Goal: Information Seeking & Learning: Learn about a topic

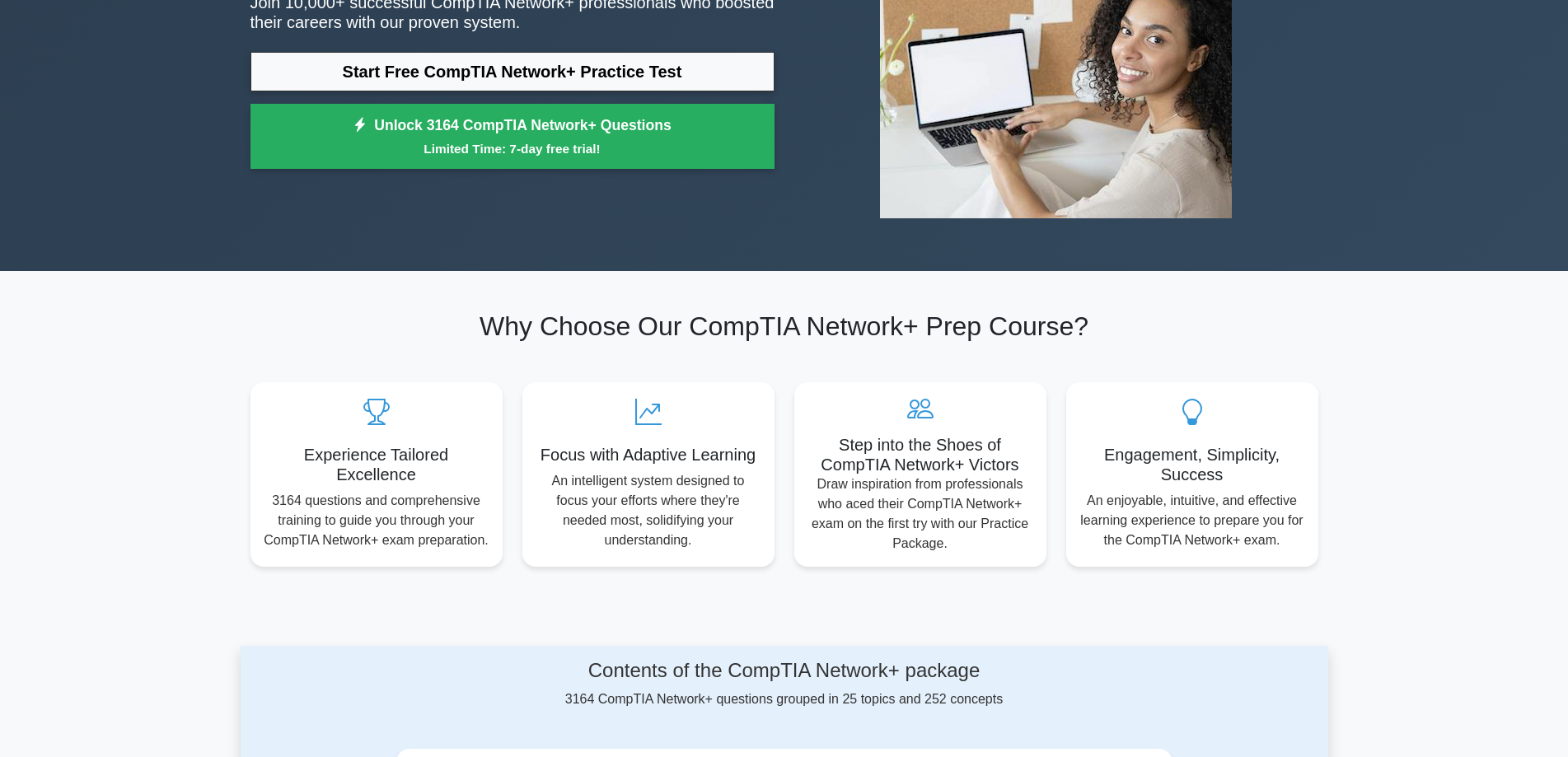
scroll to position [164, 0]
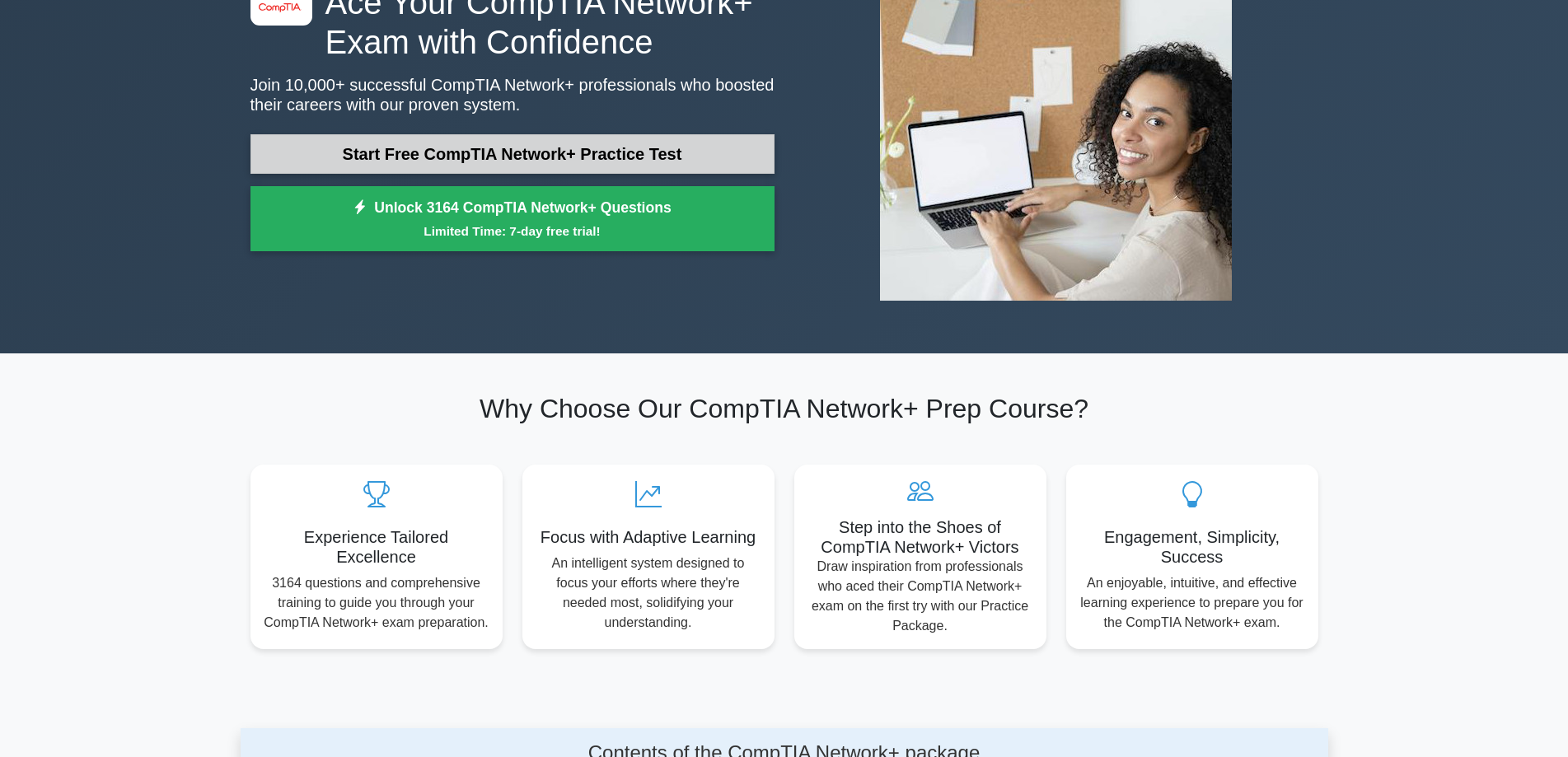
click at [541, 157] on link "Start Free CompTIA Network+ Practice Test" at bounding box center [512, 153] width 524 height 39
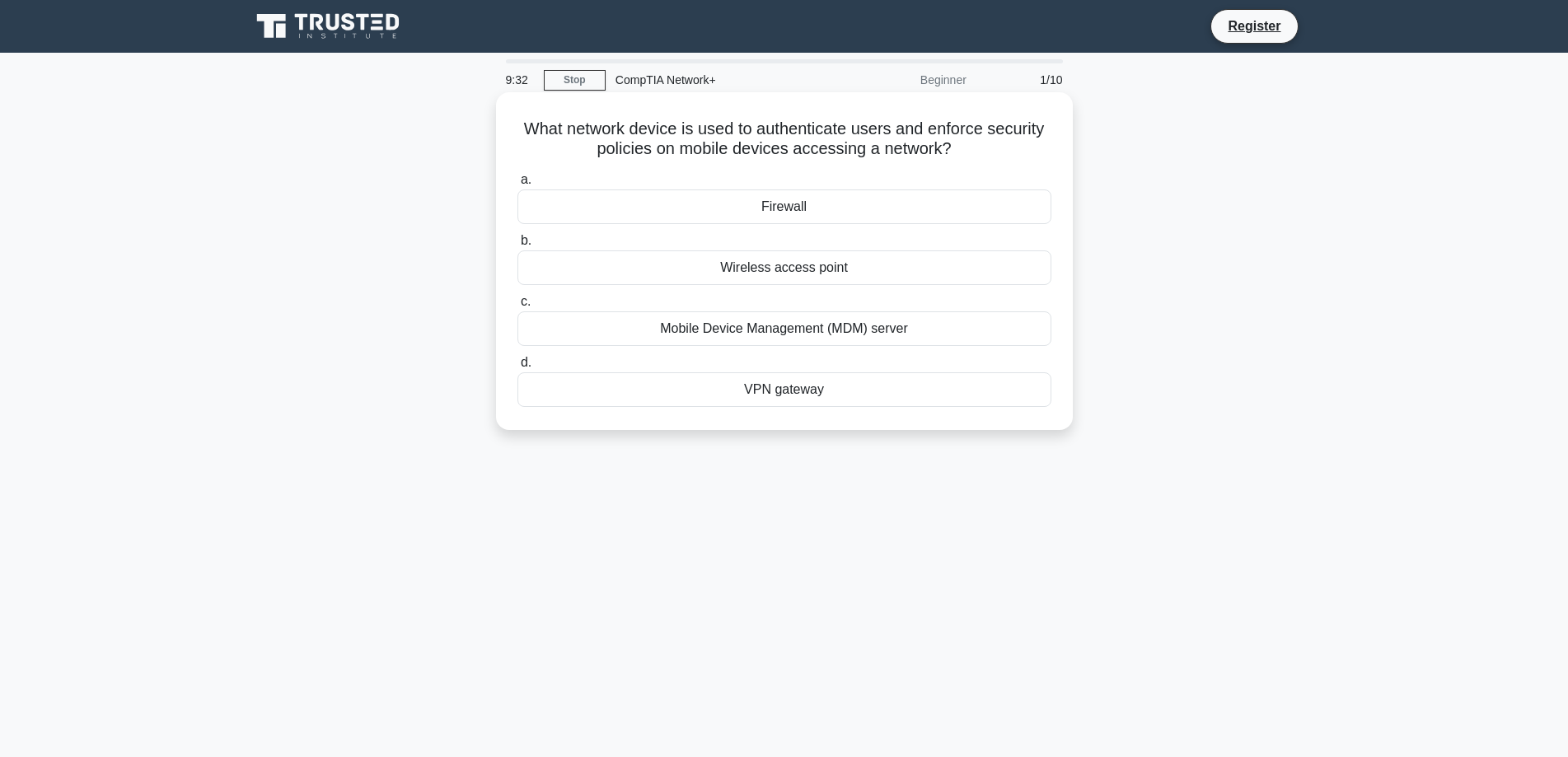
click at [791, 211] on div "Firewall" at bounding box center [784, 207] width 534 height 35
click at [517, 185] on input "a. Firewall" at bounding box center [517, 180] width 0 height 10
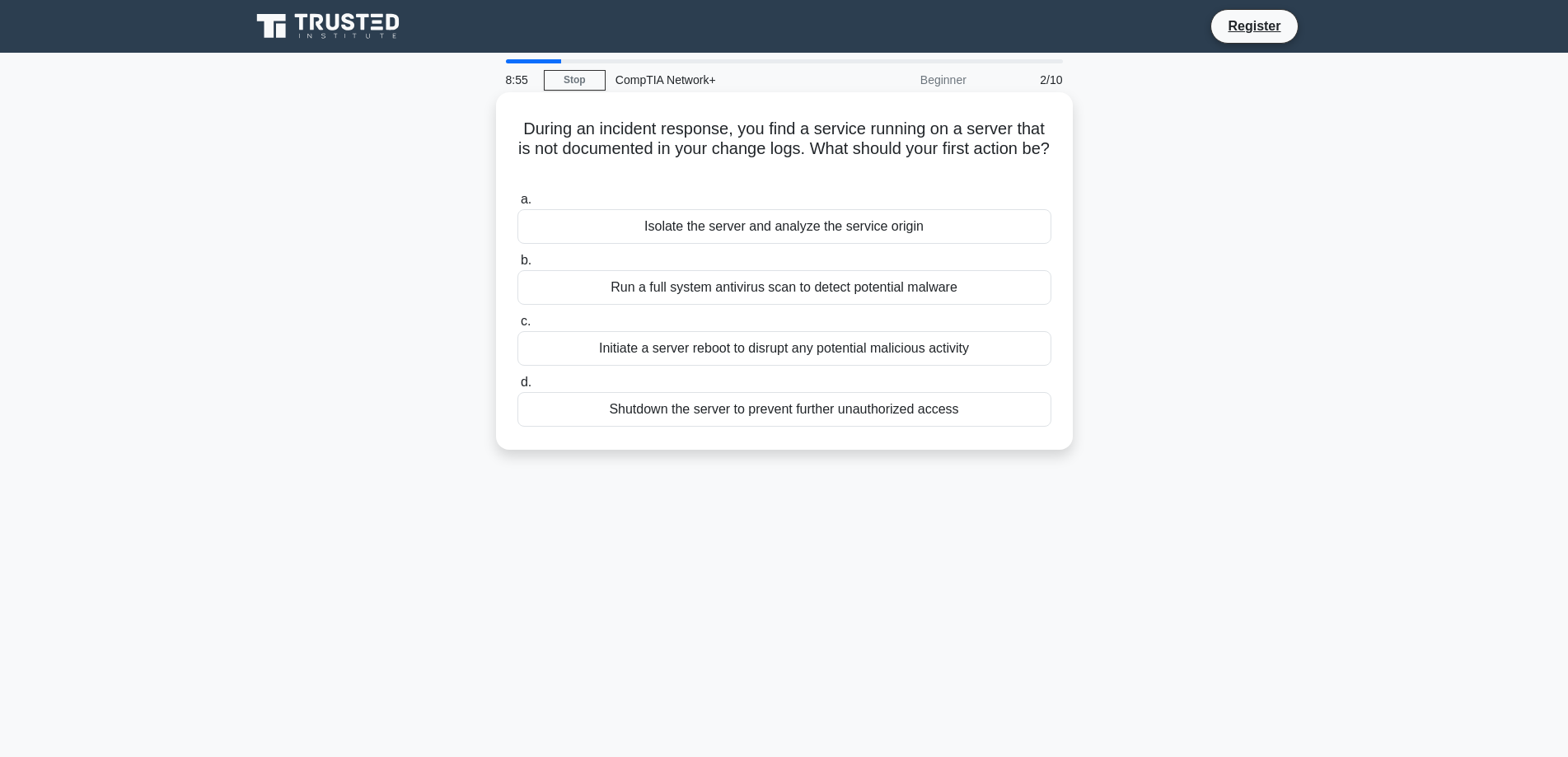
click at [938, 351] on div "Initiate a server reboot to disrupt any potential malicious activity" at bounding box center [784, 349] width 534 height 35
click at [517, 327] on input "c. Initiate a server reboot to disrupt any potential malicious activity" at bounding box center [517, 322] width 0 height 10
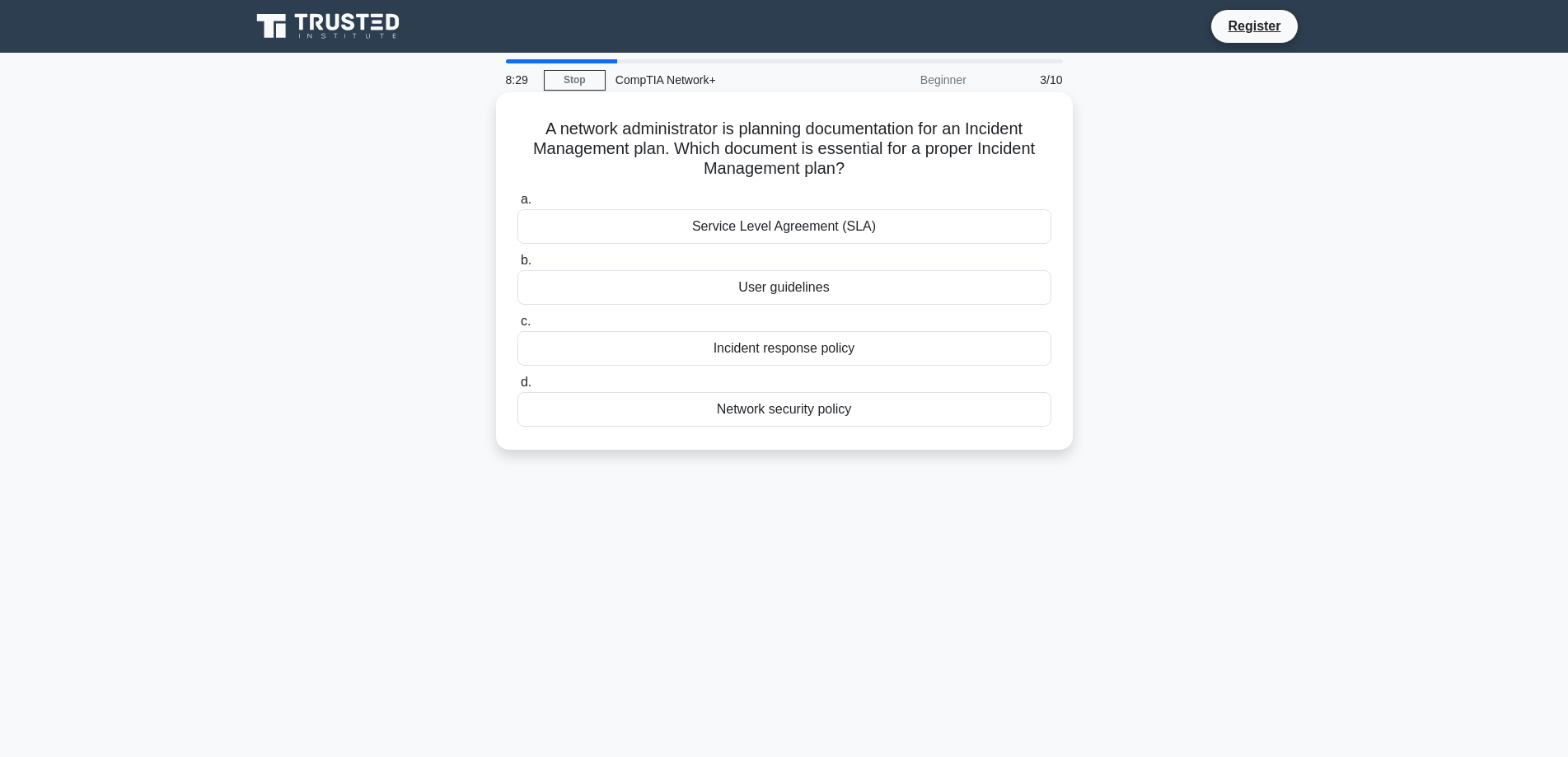
drag, startPoint x: 537, startPoint y: 133, endPoint x: 854, endPoint y: 416, distance: 424.9
click at [854, 416] on div "A network administrator is planning documentation for an Incident Management pl…" at bounding box center [784, 271] width 564 height 344
copy div "A network administrator is planning documentation for an Incident Management pl…"
click at [1162, 206] on div "A network administrator is planning documentation for an Incident Management pl…" at bounding box center [784, 285] width 1087 height 377
click at [817, 410] on div "Network security policy" at bounding box center [784, 409] width 534 height 35
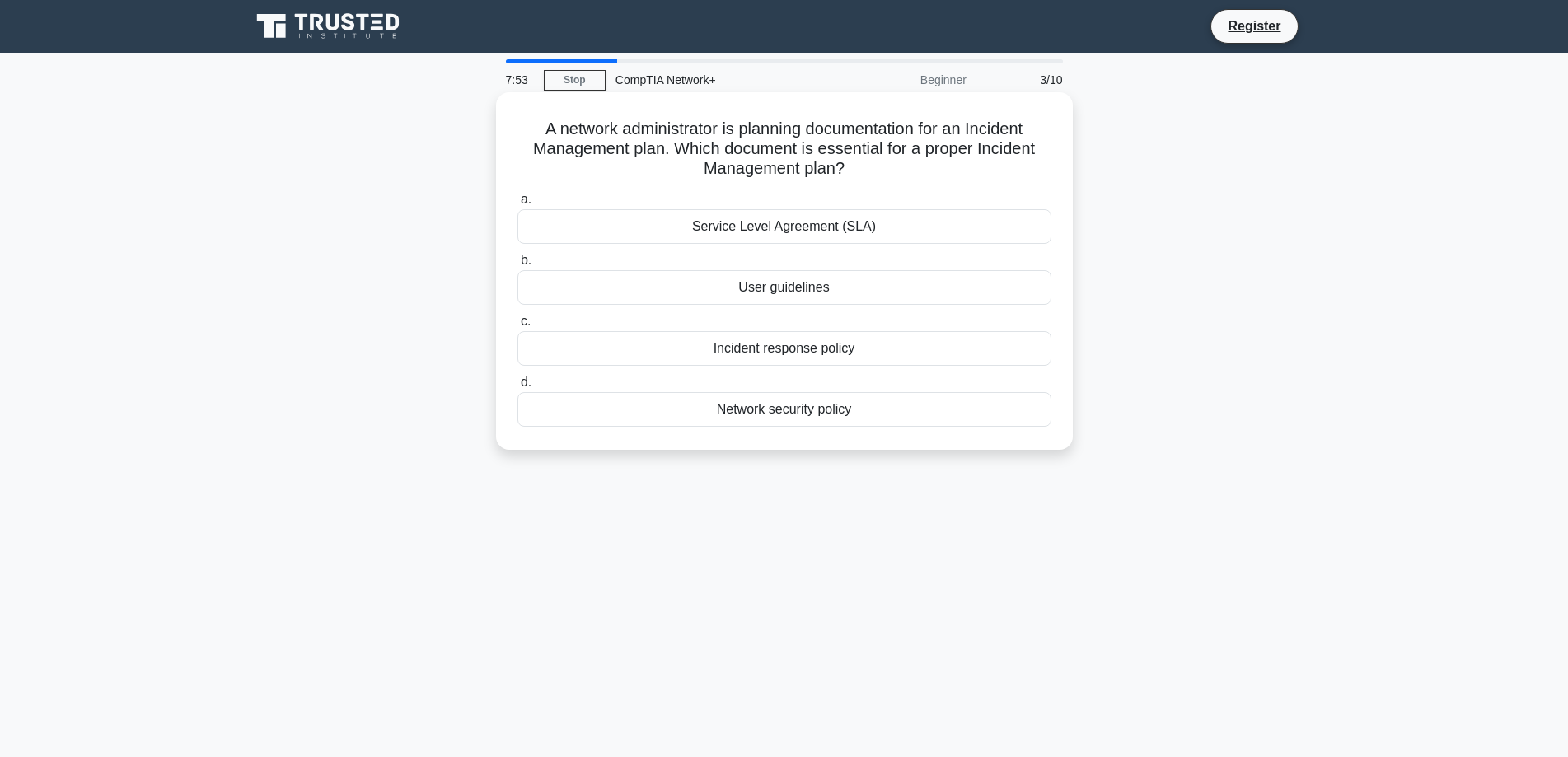
click at [517, 388] on input "d. Network security policy" at bounding box center [517, 382] width 0 height 10
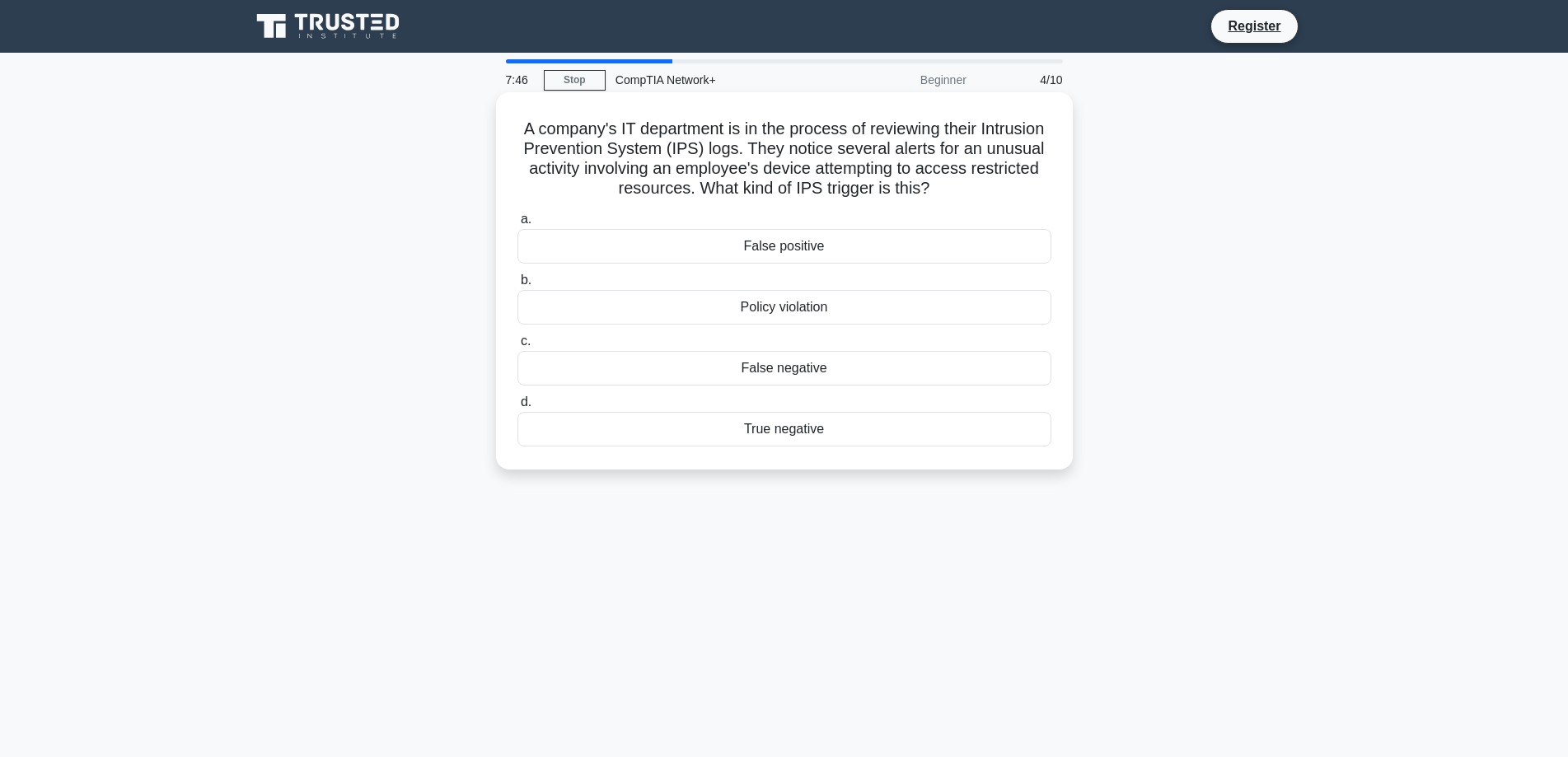
drag, startPoint x: 546, startPoint y: 129, endPoint x: 838, endPoint y: 427, distance: 417.2
click at [838, 427] on div "A company's IT department is in the process of reviewing their Intrusion Preven…" at bounding box center [784, 281] width 564 height 364
copy div "A company's IT department is in the process of reviewing their Intrusion Preven…"
click at [1188, 134] on div "A company's IT department is in the process of reviewing their Intrusion Preven…" at bounding box center [784, 295] width 1087 height 397
click at [812, 306] on div "Policy violation" at bounding box center [784, 307] width 534 height 35
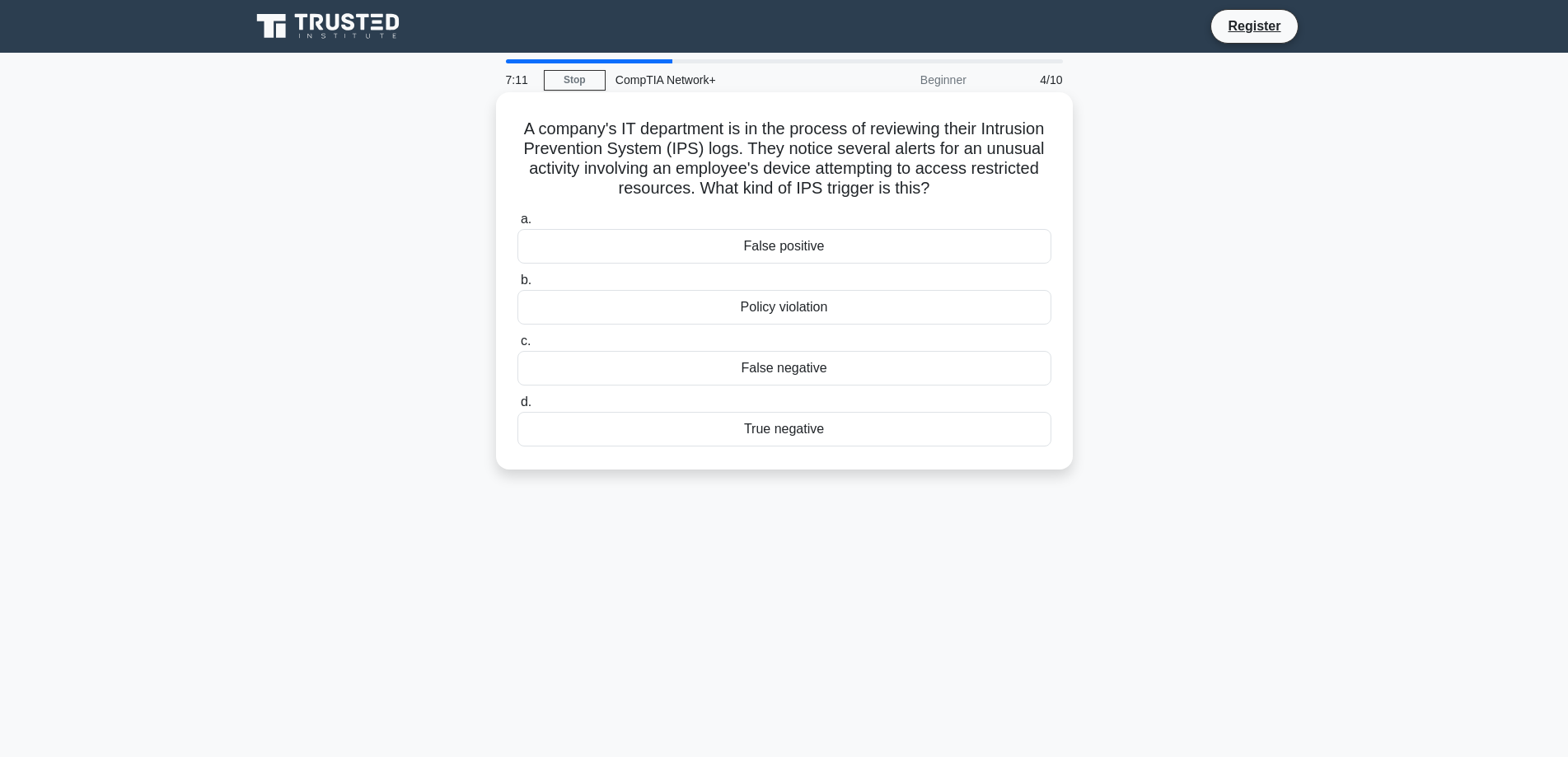
click at [517, 286] on input "b. Policy violation" at bounding box center [517, 280] width 0 height 10
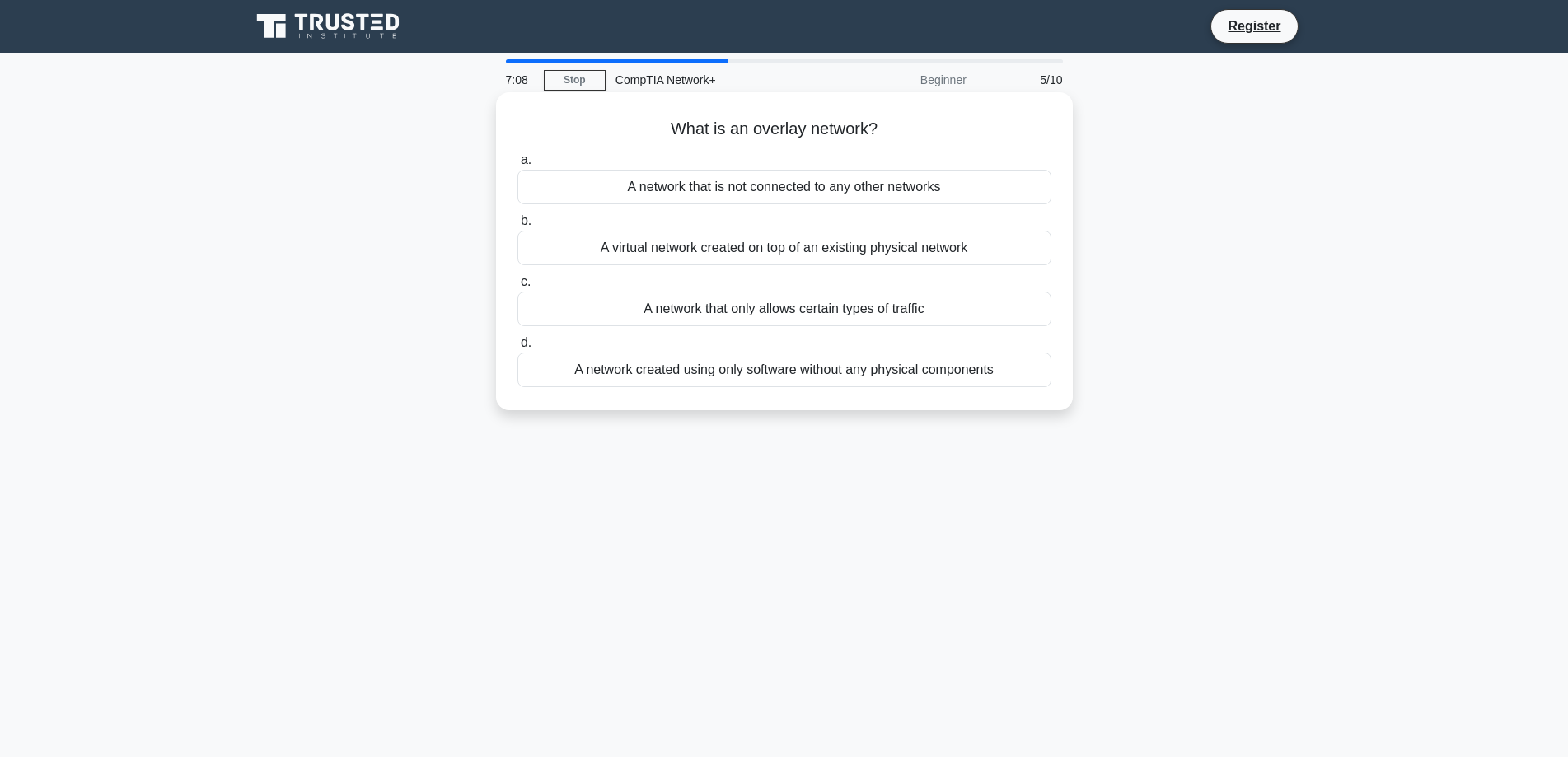
drag, startPoint x: 649, startPoint y: 133, endPoint x: 1012, endPoint y: 368, distance: 432.4
click at [1012, 368] on div "What is an overlay network? .spinner_0XTQ{transform-origin:center;animation:spi…" at bounding box center [784, 251] width 564 height 304
copy div "What is an overlay network? .spinner_0XTQ{transform-origin:center;animation:spi…"
click at [1296, 129] on div "What is an overlay network? .spinner_0XTQ{transform-origin:center;animation:spi…" at bounding box center [784, 265] width 1087 height 337
click at [792, 316] on div "A network that only allows certain types of traffic" at bounding box center [784, 309] width 534 height 35
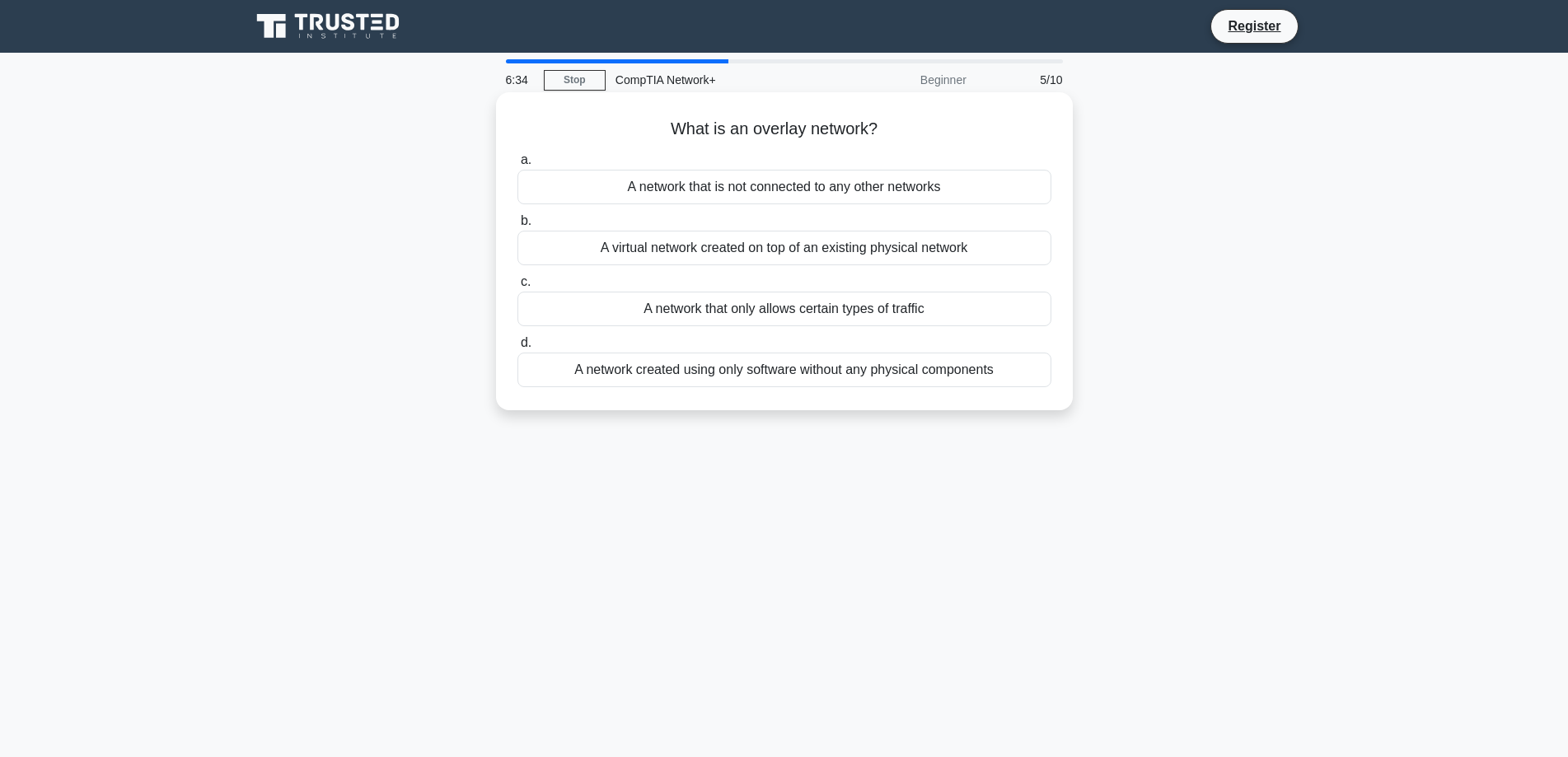
click at [517, 288] on input "c. A network that only allows certain types of traffic" at bounding box center [517, 282] width 0 height 10
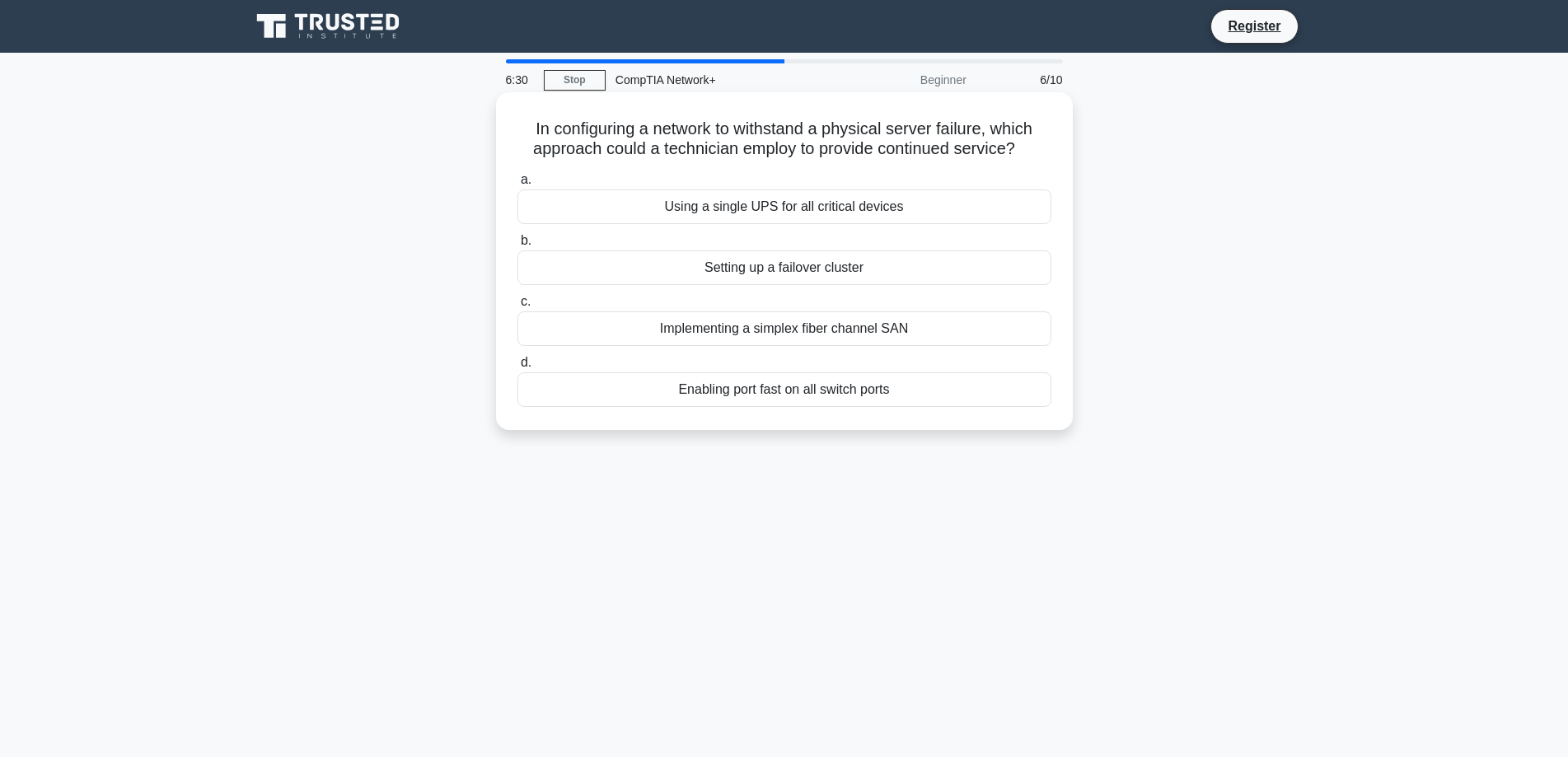
drag, startPoint x: 527, startPoint y: 133, endPoint x: 895, endPoint y: 390, distance: 448.9
click at [895, 390] on div "In configuring a network to withstand a physical server failure, which approach…" at bounding box center [784, 261] width 564 height 324
copy div "In configuring a network to withstand a physical server failure, which approach…"
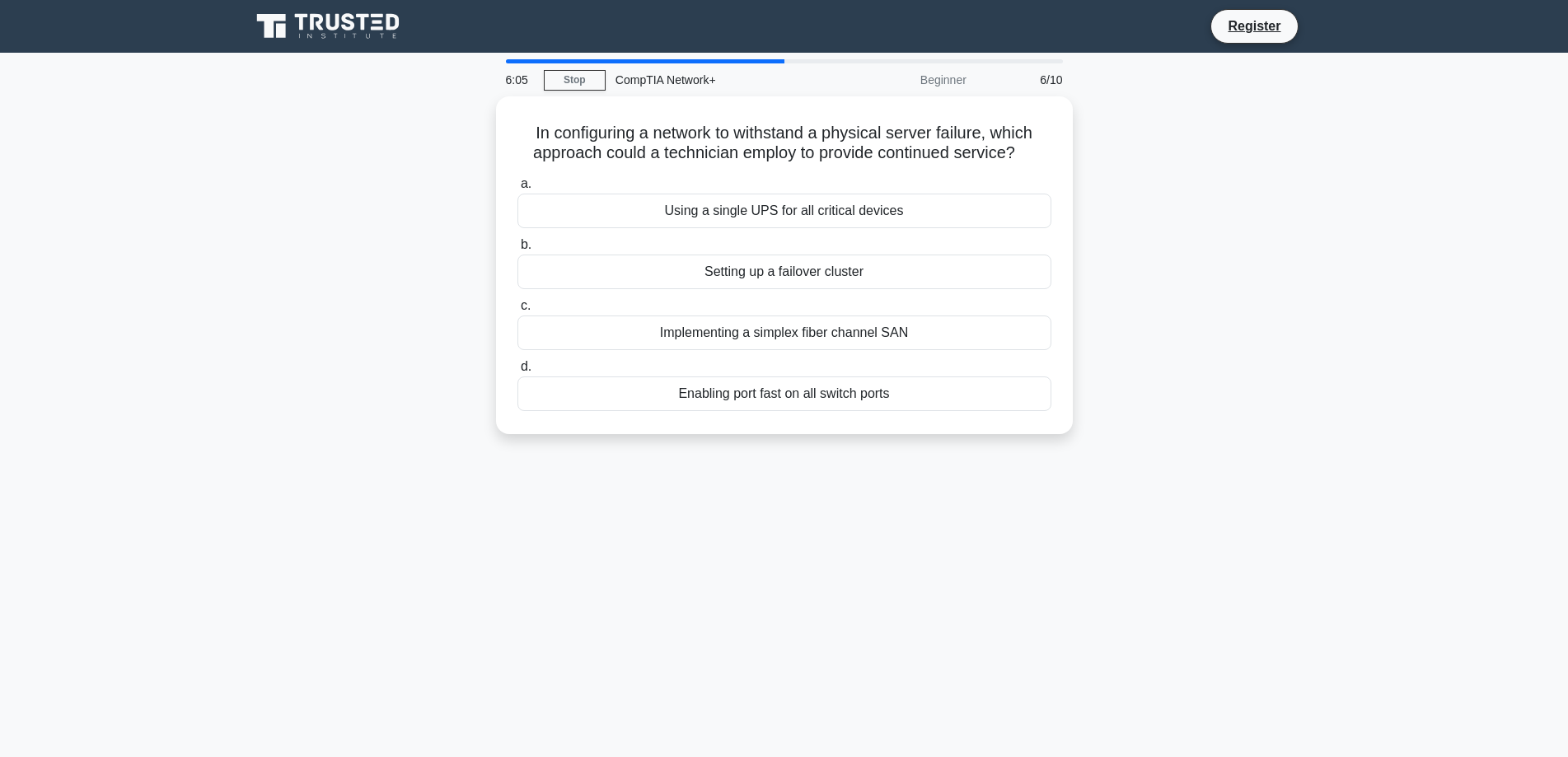
click at [1079, 148] on div "In configuring a network to withstand a physical server failure, which approach…" at bounding box center [784, 275] width 1087 height 357
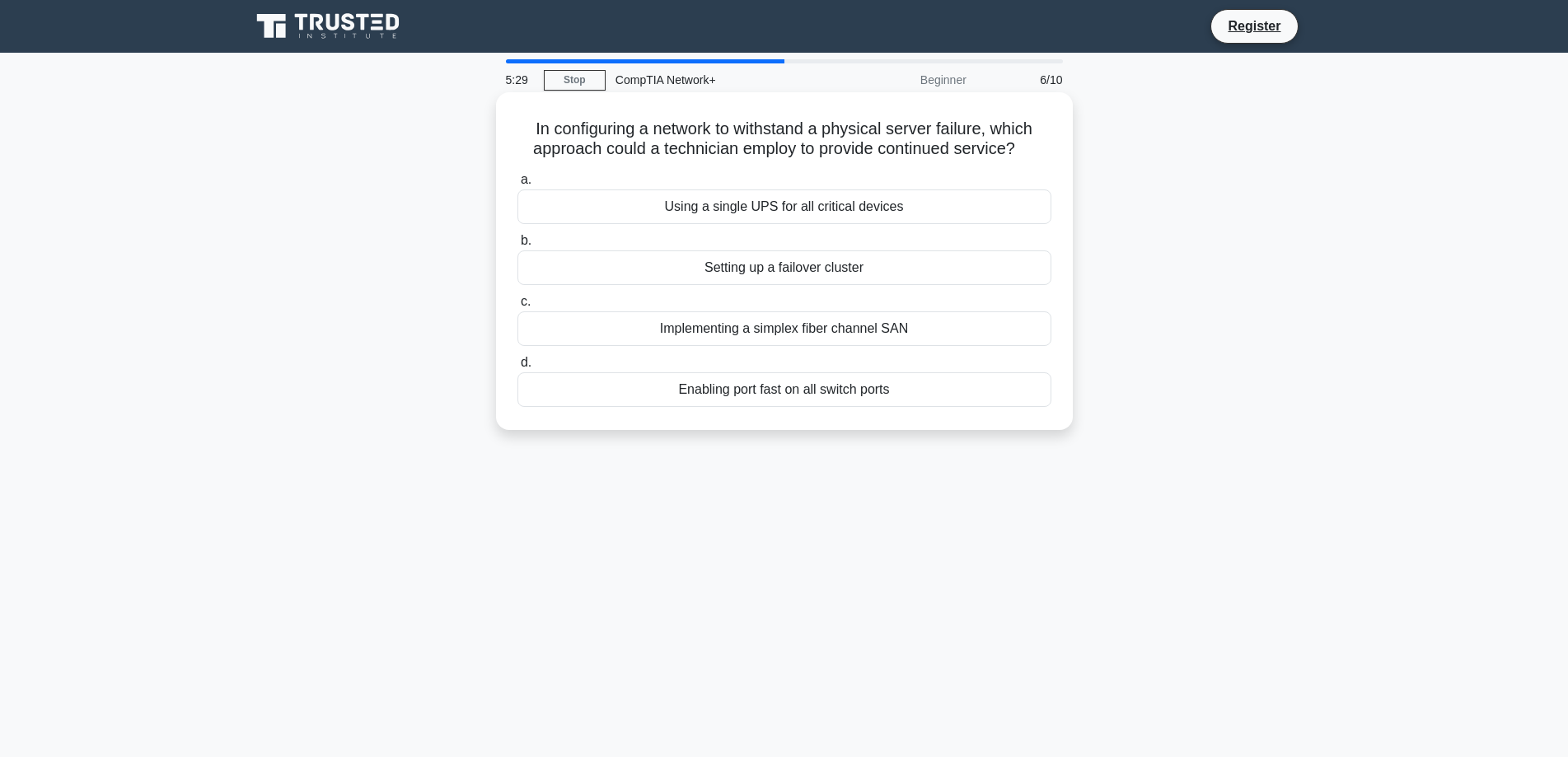
click at [802, 388] on div "Enabling port fast on all switch ports" at bounding box center [784, 389] width 534 height 35
click at [517, 368] on input "d. Enabling port fast on all switch ports" at bounding box center [517, 362] width 0 height 10
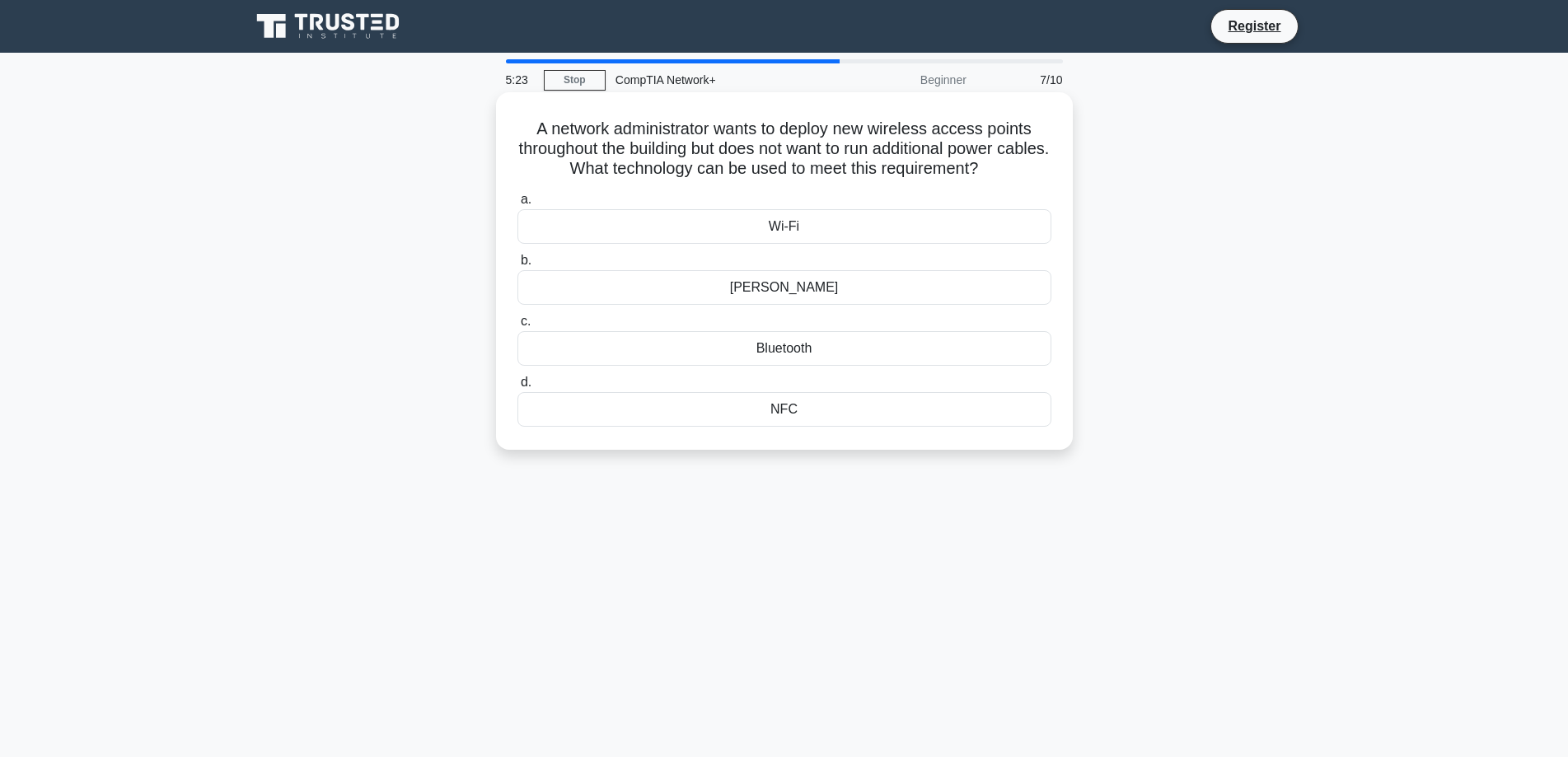
drag, startPoint x: 531, startPoint y: 125, endPoint x: 825, endPoint y: 413, distance: 411.6
click at [825, 413] on div "A network administrator wants to deploy new wireless access points throughout t…" at bounding box center [784, 271] width 564 height 344
copy div "A network administrator wants to deploy new wireless access points throughout t…"
click at [1138, 310] on div "A network administrator wants to deploy new wireless access points throughout t…" at bounding box center [784, 285] width 1087 height 377
click at [795, 288] on div "PoE" at bounding box center [784, 288] width 534 height 35
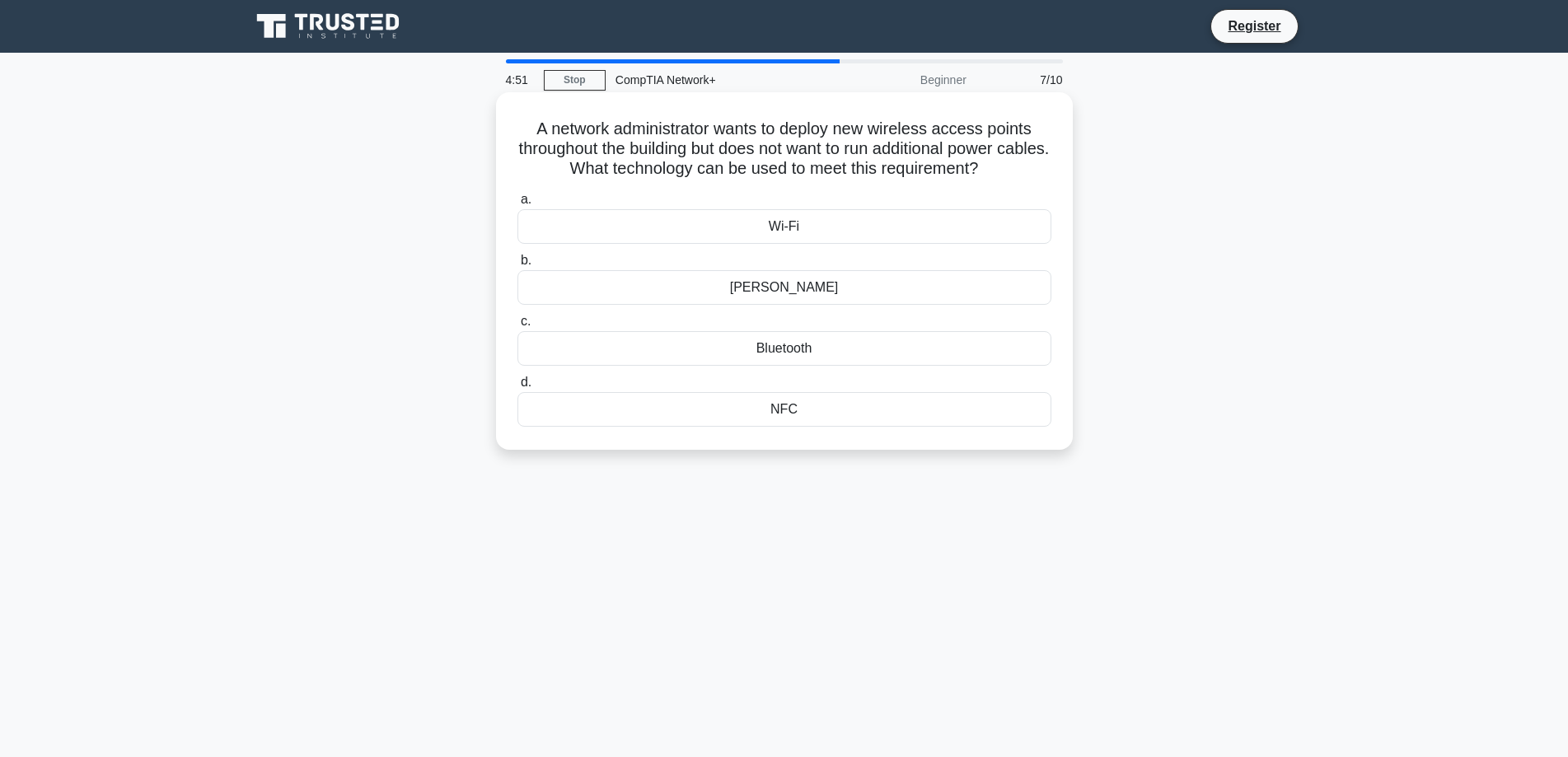
click at [517, 266] on input "b. PoE" at bounding box center [517, 261] width 0 height 10
click at [787, 226] on div "Global Unicast" at bounding box center [784, 227] width 534 height 35
click at [517, 205] on input "a. Global Unicast" at bounding box center [517, 200] width 0 height 10
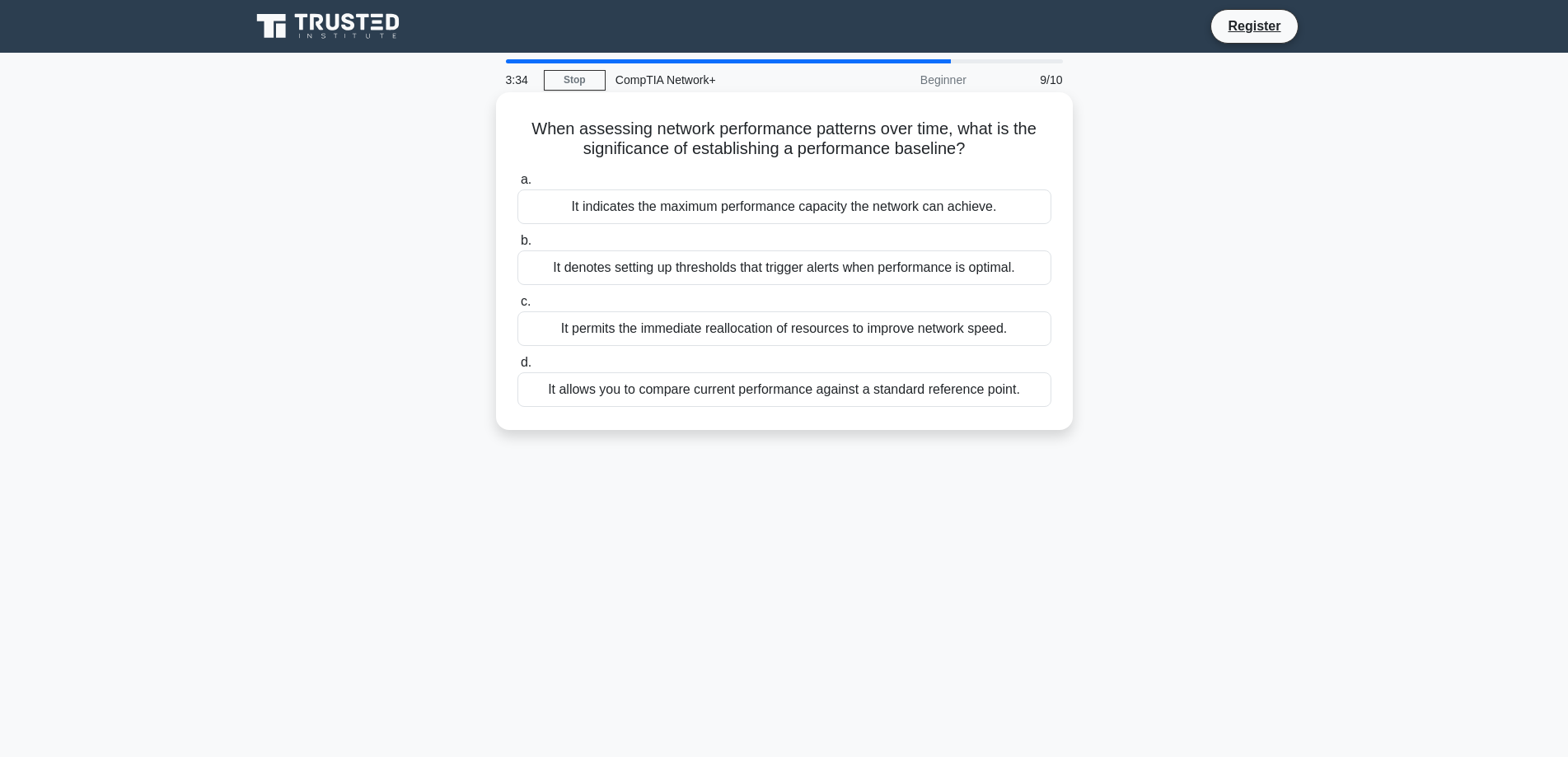
click at [830, 315] on div "It permits the immediate reallocation of resources to improve network speed." at bounding box center [784, 329] width 534 height 35
click at [517, 307] on input "c. It permits the immediate reallocation of resources to improve network speed." at bounding box center [517, 302] width 0 height 10
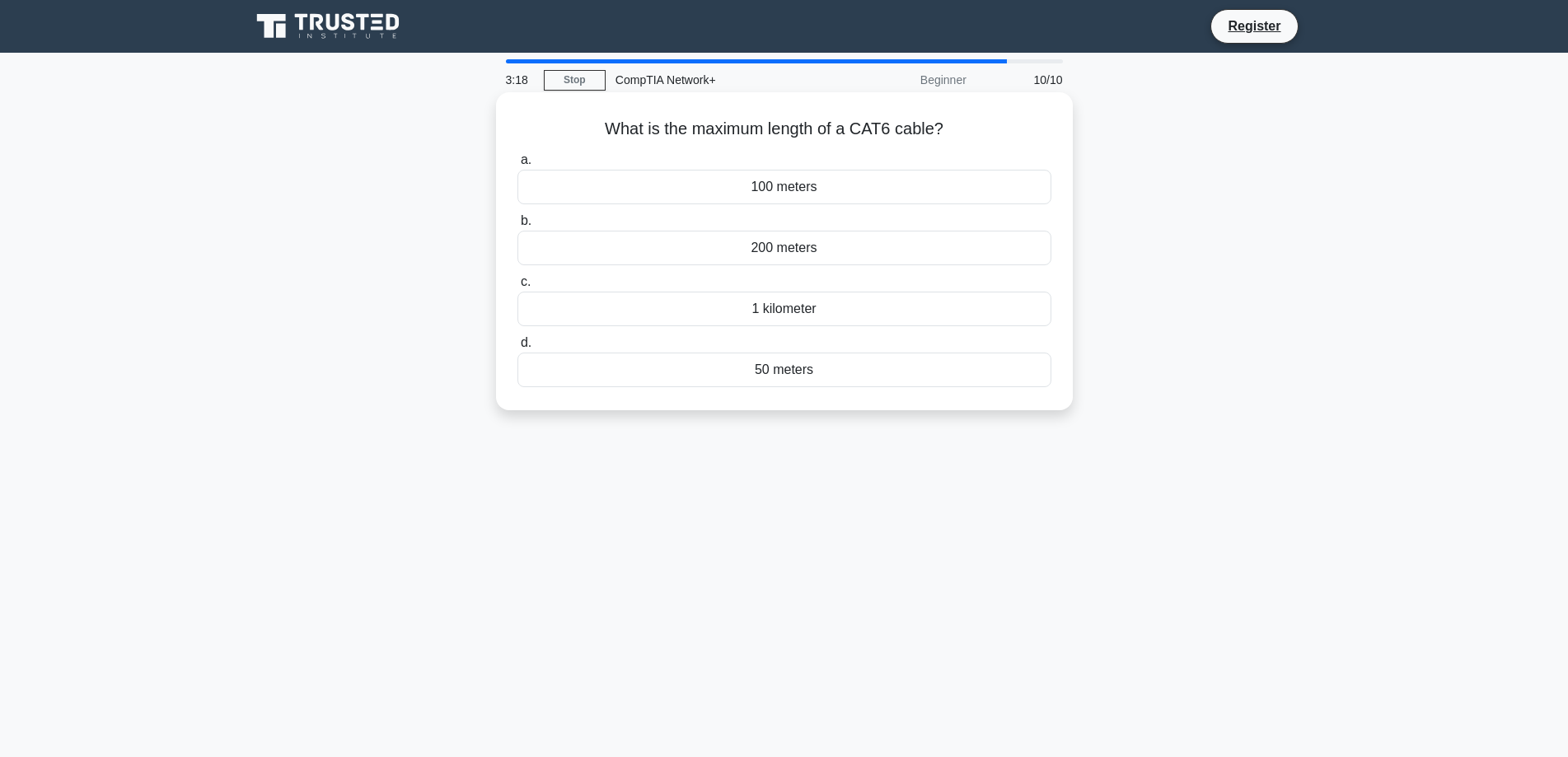
click at [794, 189] on div "100 meters" at bounding box center [784, 187] width 534 height 35
click at [517, 165] on input "a. 100 meters" at bounding box center [517, 160] width 0 height 10
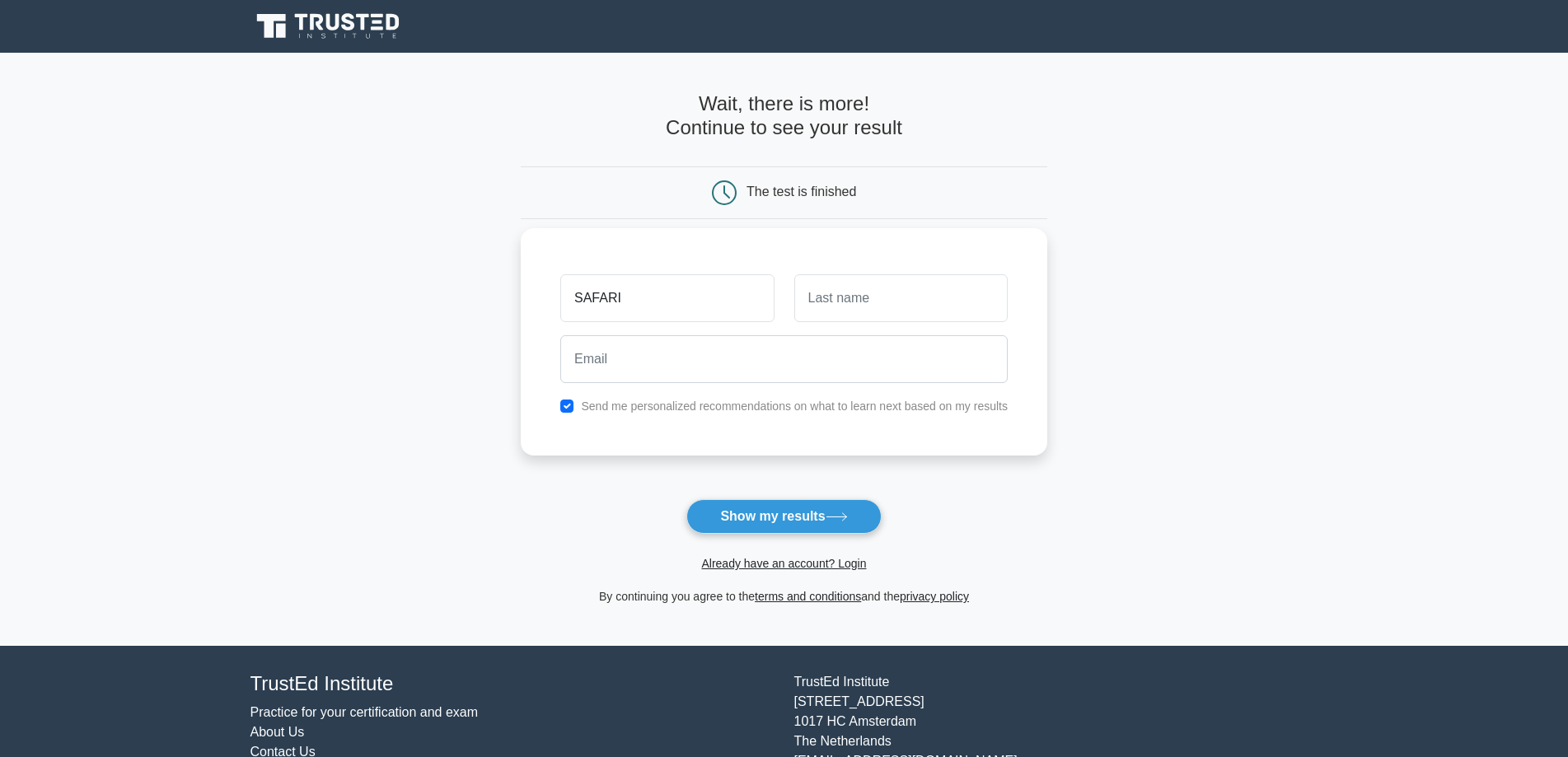
type input "SAFARI"
click at [920, 284] on input "text" at bounding box center [900, 297] width 213 height 48
type input "j"
type input "[PERSON_NAME]"
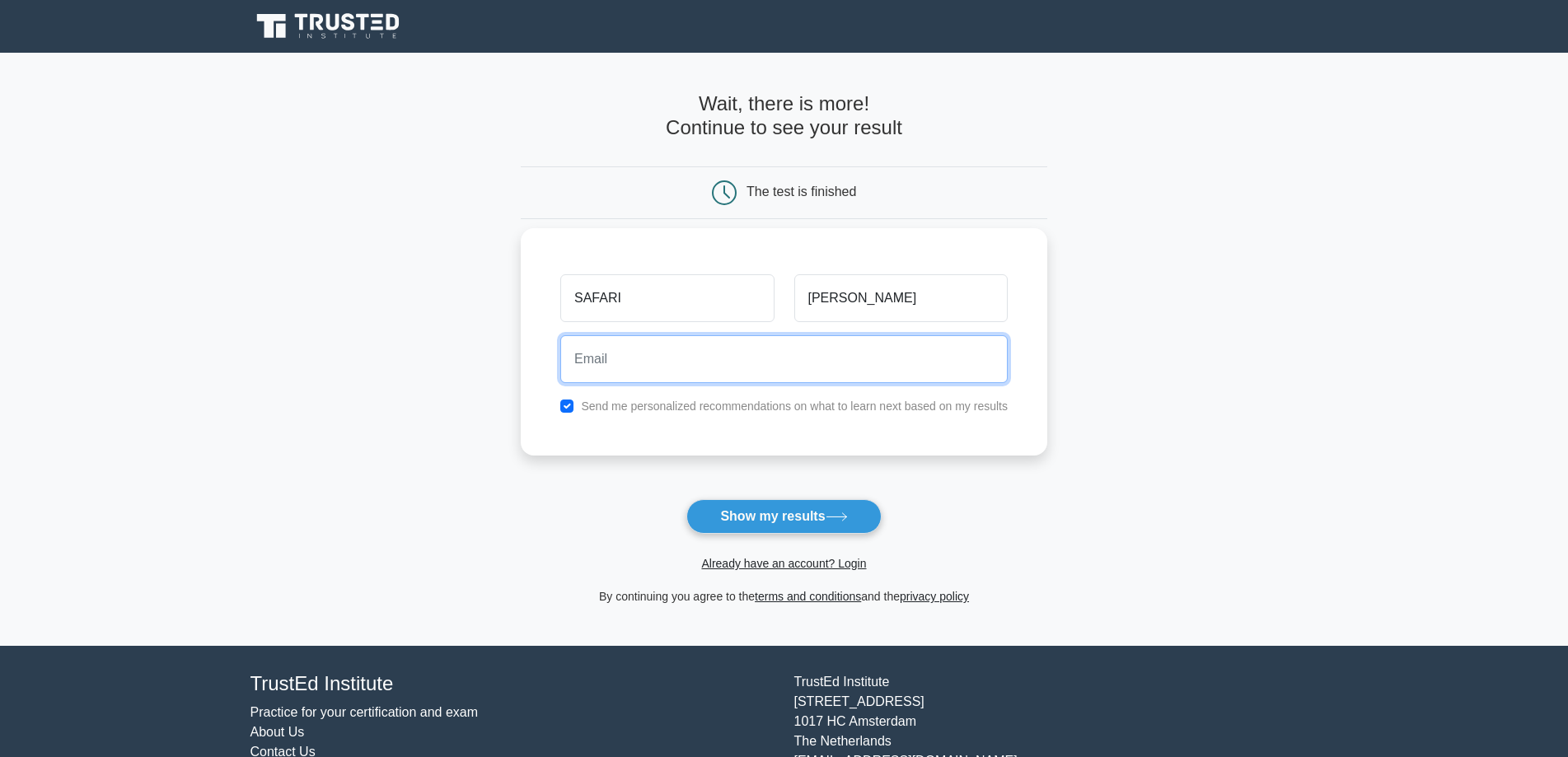
click at [715, 370] on input "email" at bounding box center [784, 359] width 447 height 48
type input "[EMAIL_ADDRESS][DOMAIN_NAME]"
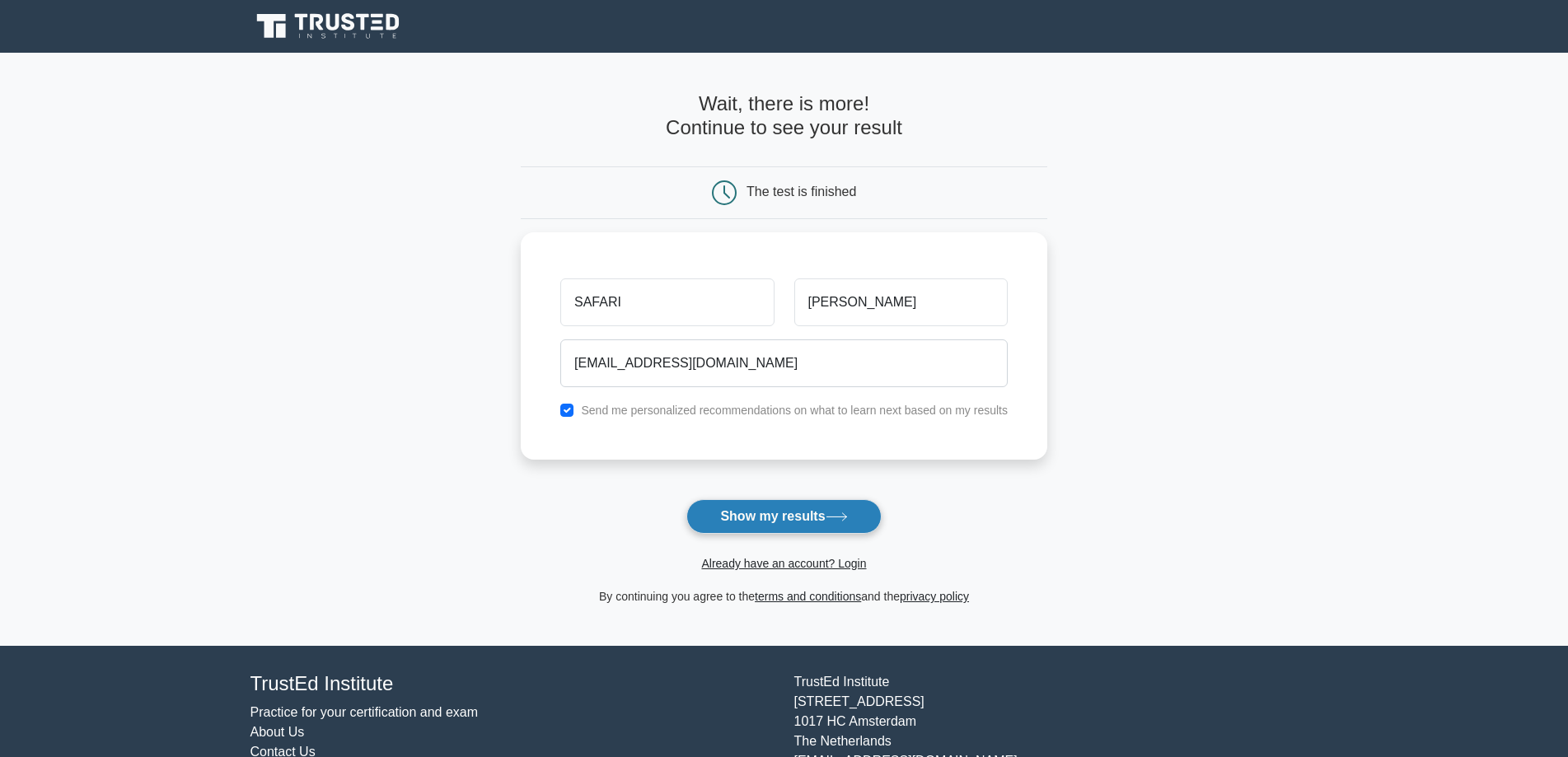
click at [801, 512] on button "Show my results" at bounding box center [784, 516] width 195 height 35
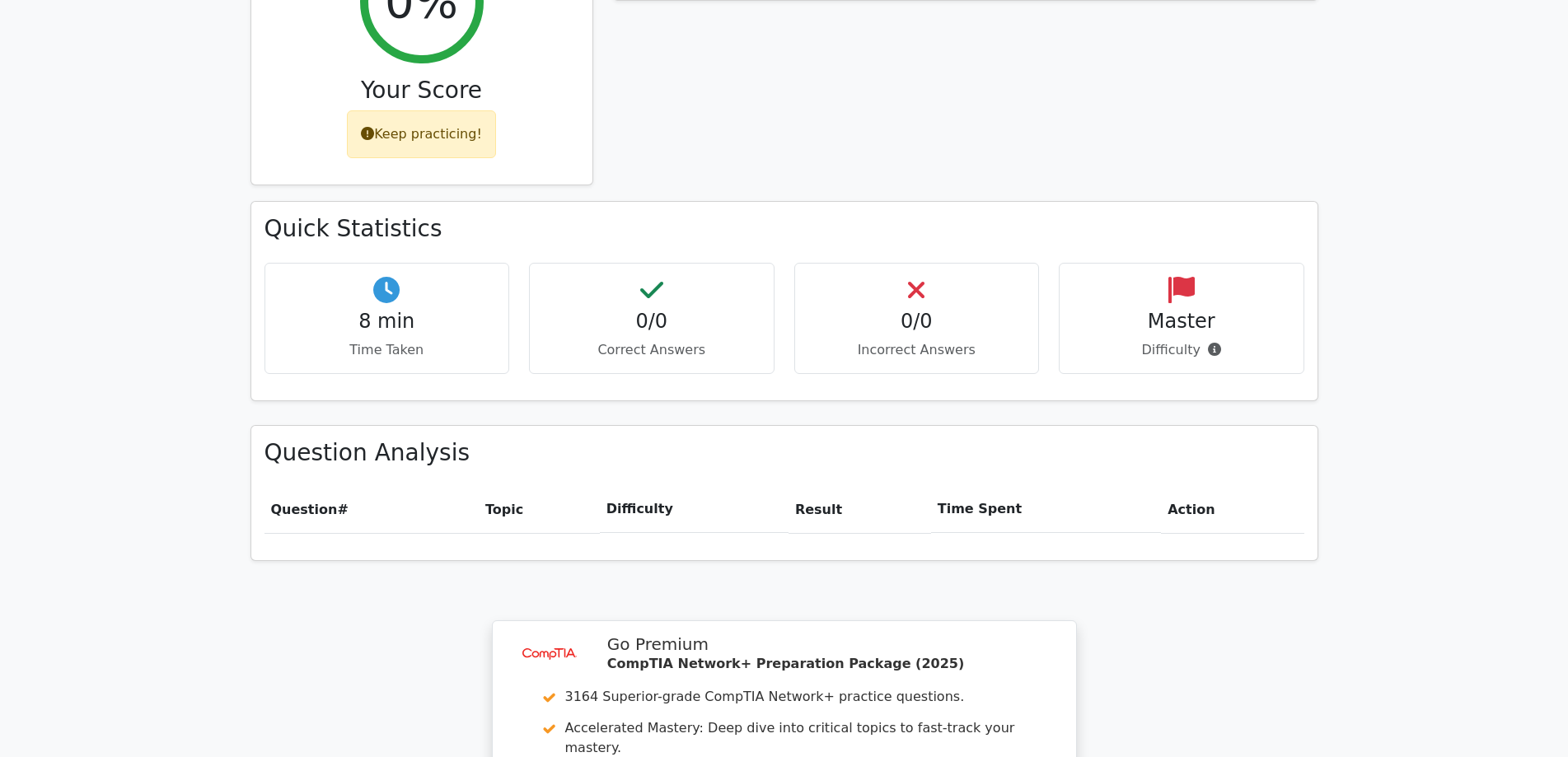
scroll to position [741, 0]
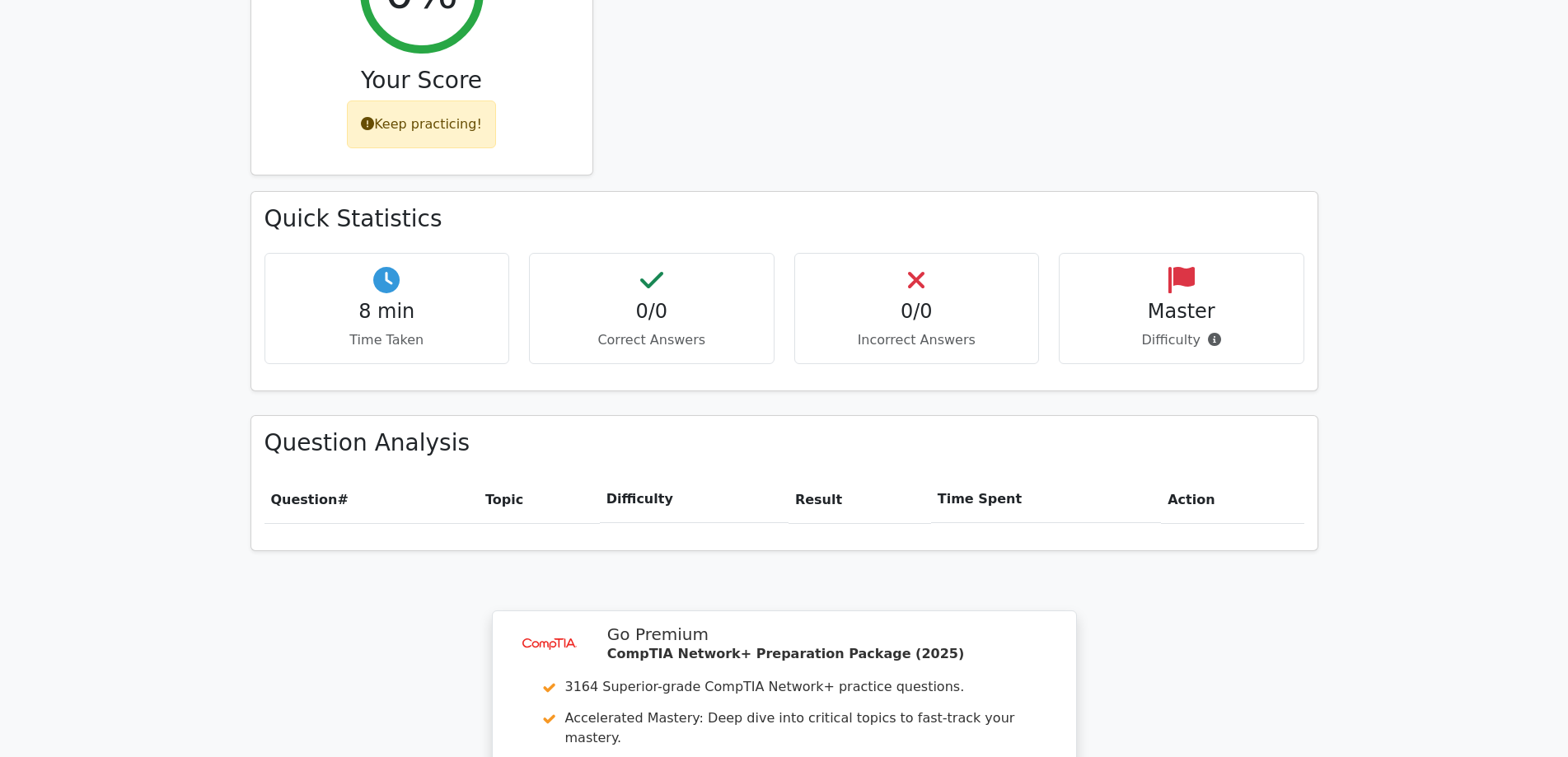
click at [643, 300] on h4 "0/0" at bounding box center [651, 311] width 217 height 23
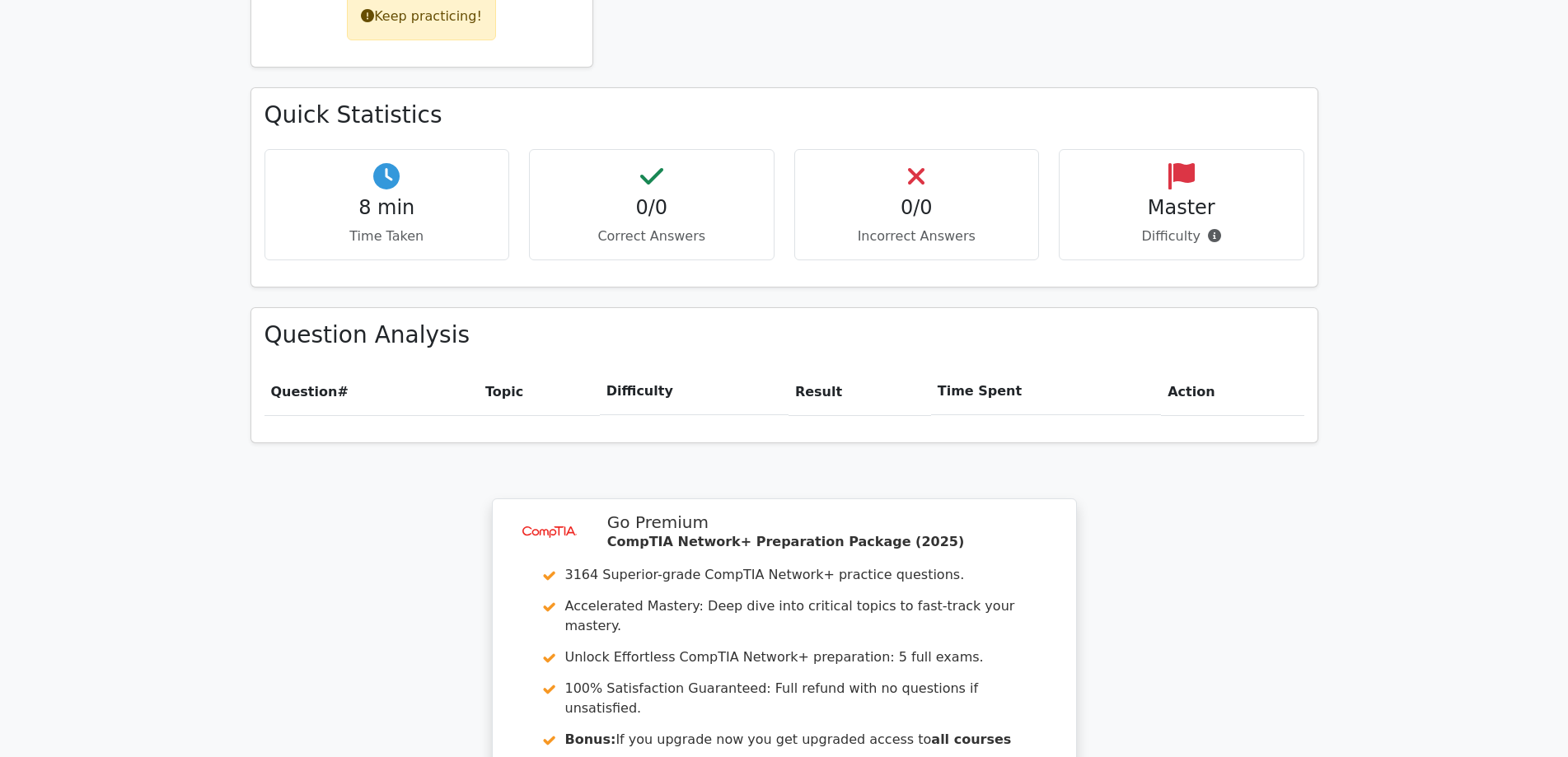
scroll to position [1070, 0]
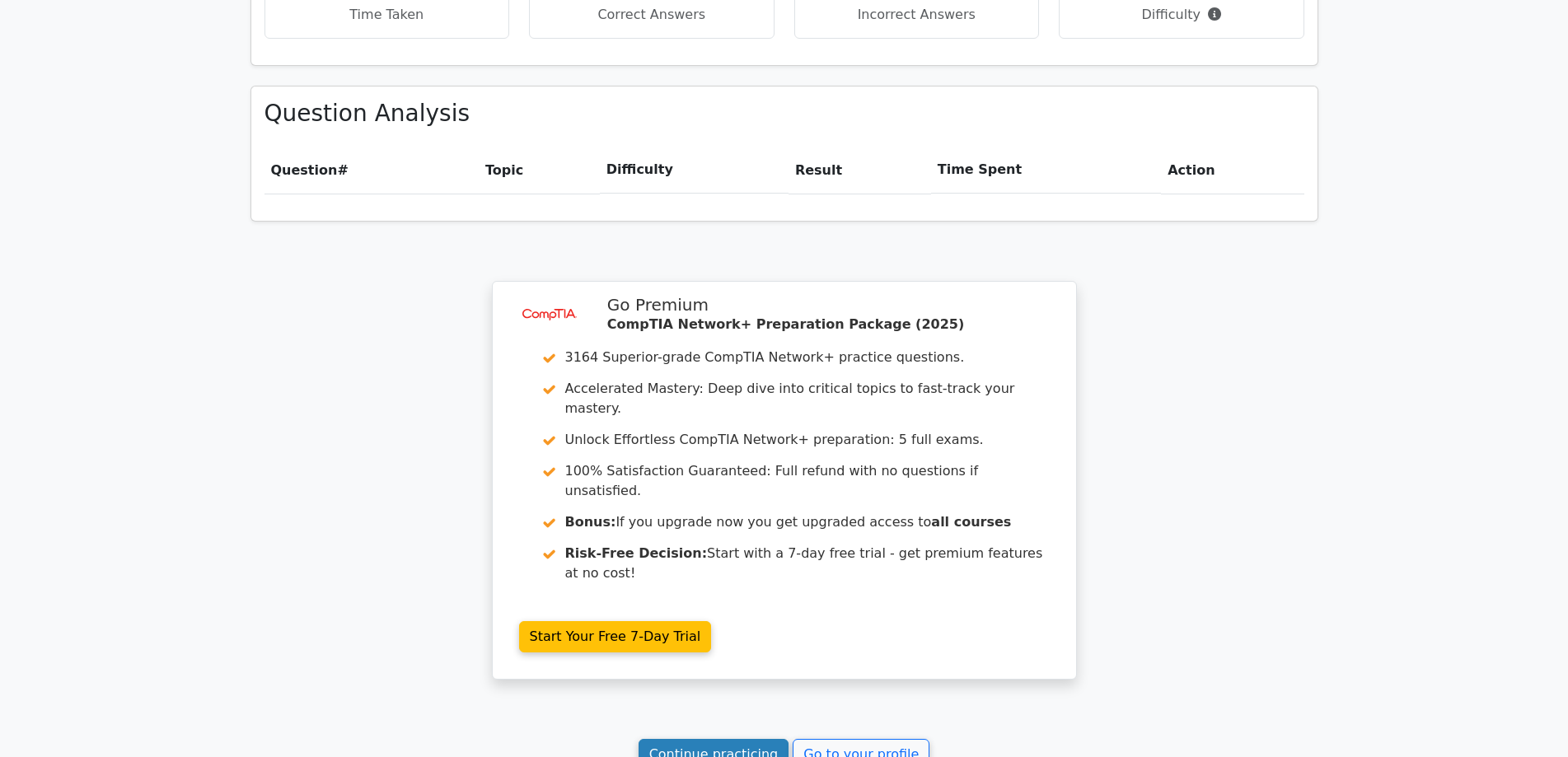
click at [691, 739] on link "Continue practicing" at bounding box center [713, 754] width 150 height 31
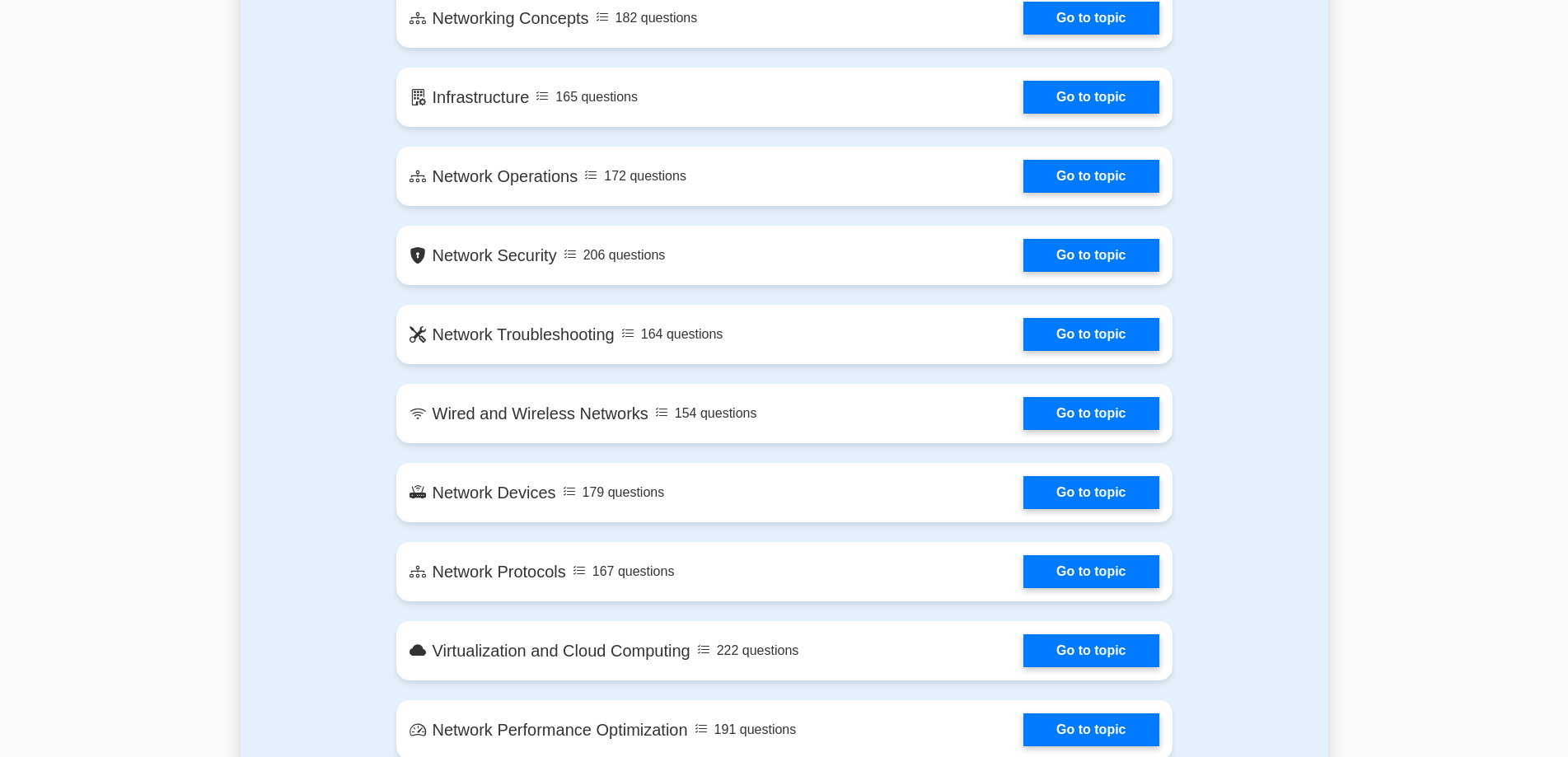
scroll to position [1235, 0]
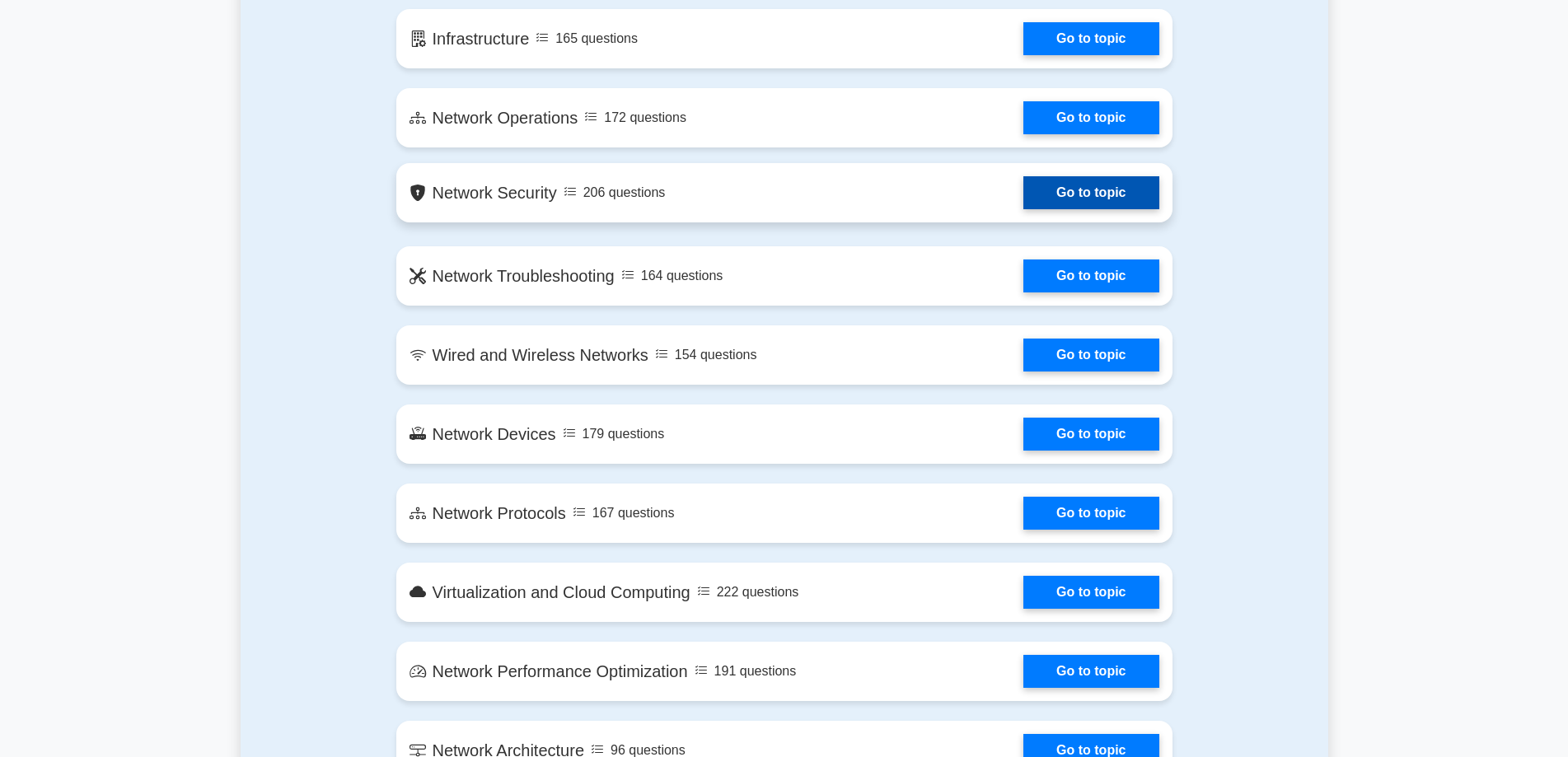
click at [1071, 197] on link "Go to topic" at bounding box center [1091, 193] width 135 height 33
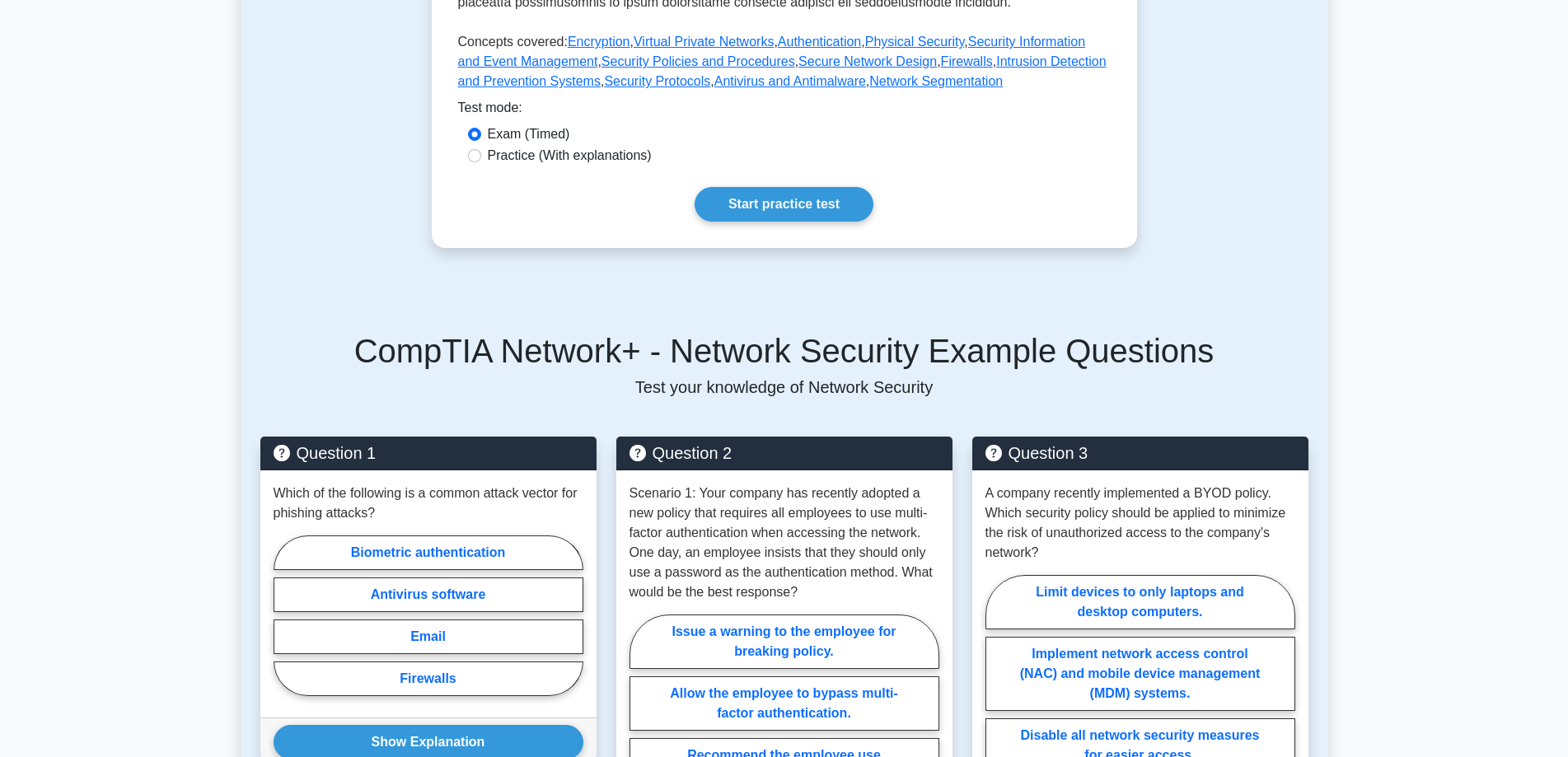
scroll to position [741, 0]
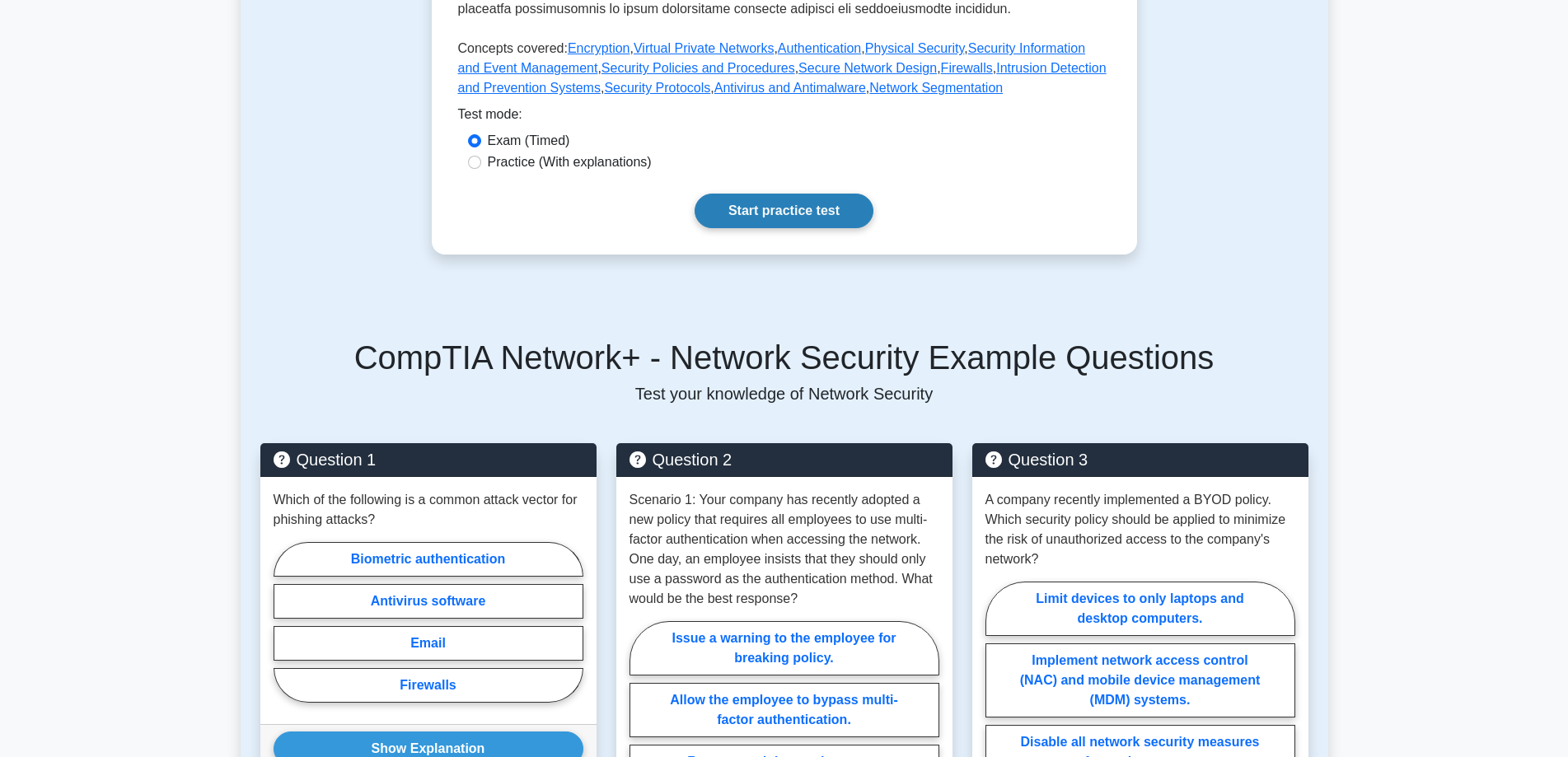
click at [795, 196] on link "Start practice test" at bounding box center [784, 211] width 179 height 35
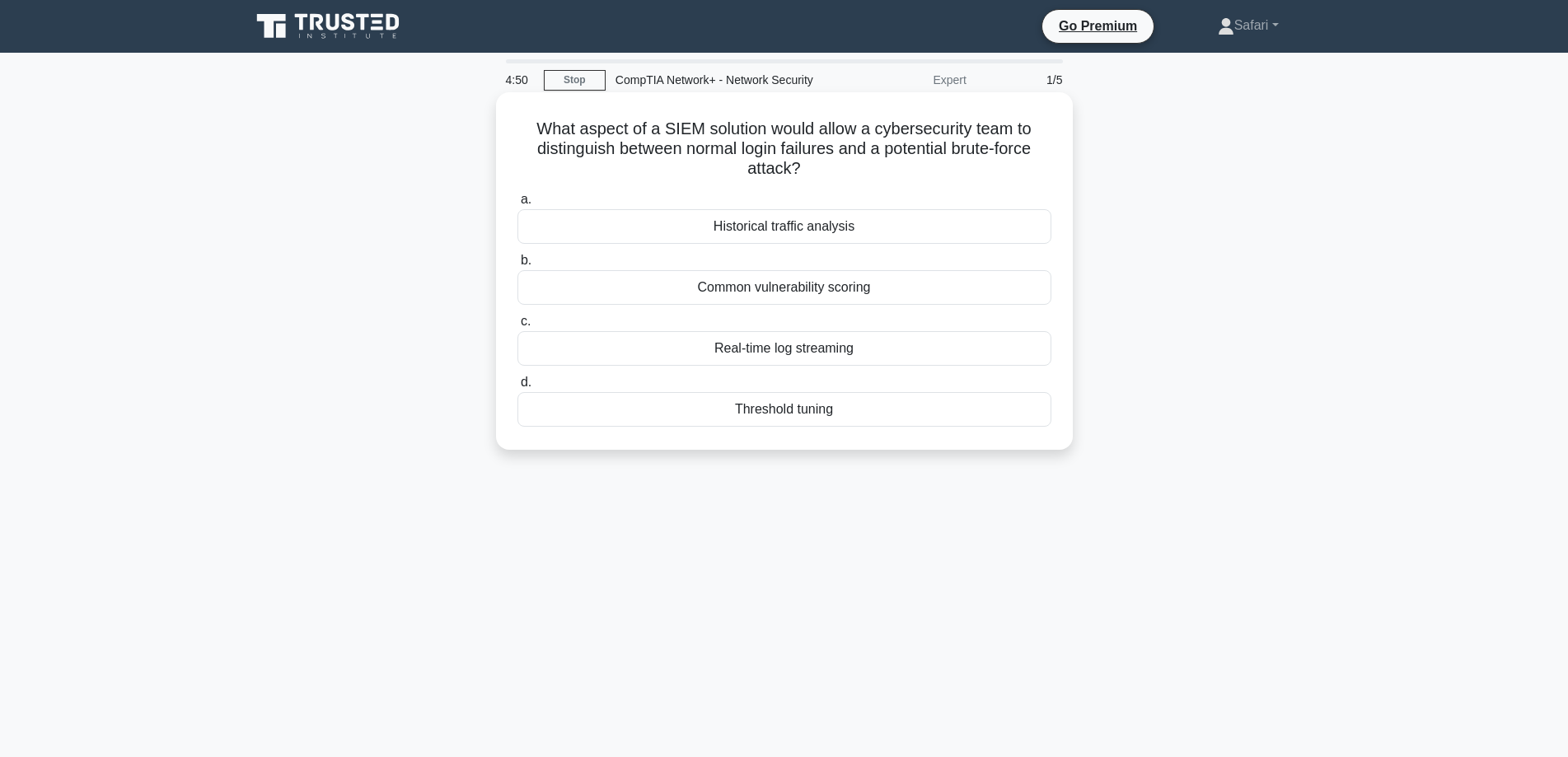
drag, startPoint x: 537, startPoint y: 129, endPoint x: 853, endPoint y: 406, distance: 420.2
click at [853, 406] on div "What aspect of a SIEM solution would allow a cybersecurity team to distinguish …" at bounding box center [784, 271] width 564 height 344
copy div "What aspect of a SIEM solution would allow a cybersecurity team to distinguish …"
click at [576, 163] on h5 "What aspect of a SIEM solution would allow a cybersecurity team to distinguish …" at bounding box center [784, 149] width 537 height 61
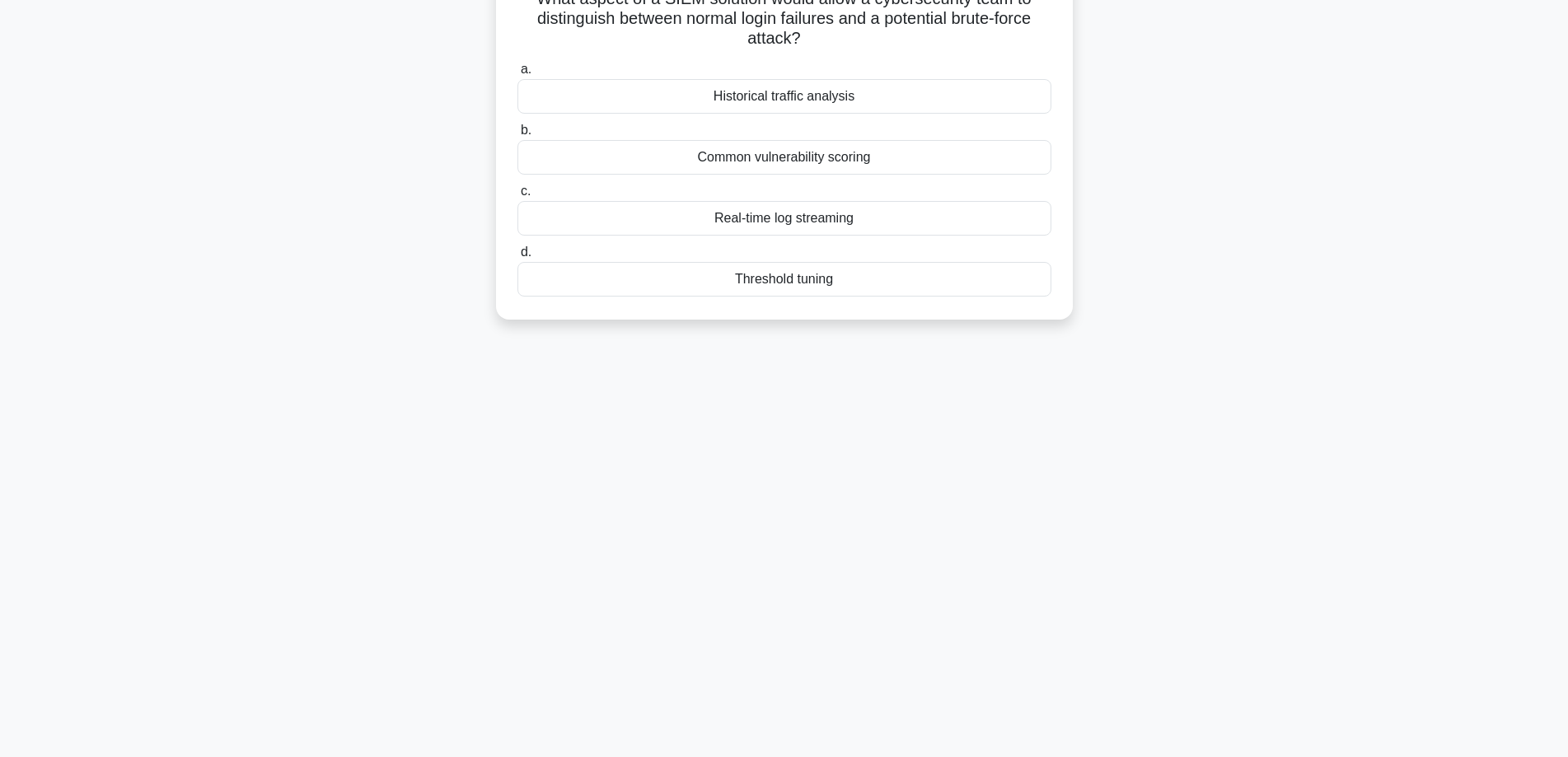
scroll to position [133, 0]
click at [745, 227] on div "Real-time log streaming" at bounding box center [784, 216] width 534 height 35
click at [517, 195] on input "c. Real-time log streaming" at bounding box center [517, 189] width 0 height 10
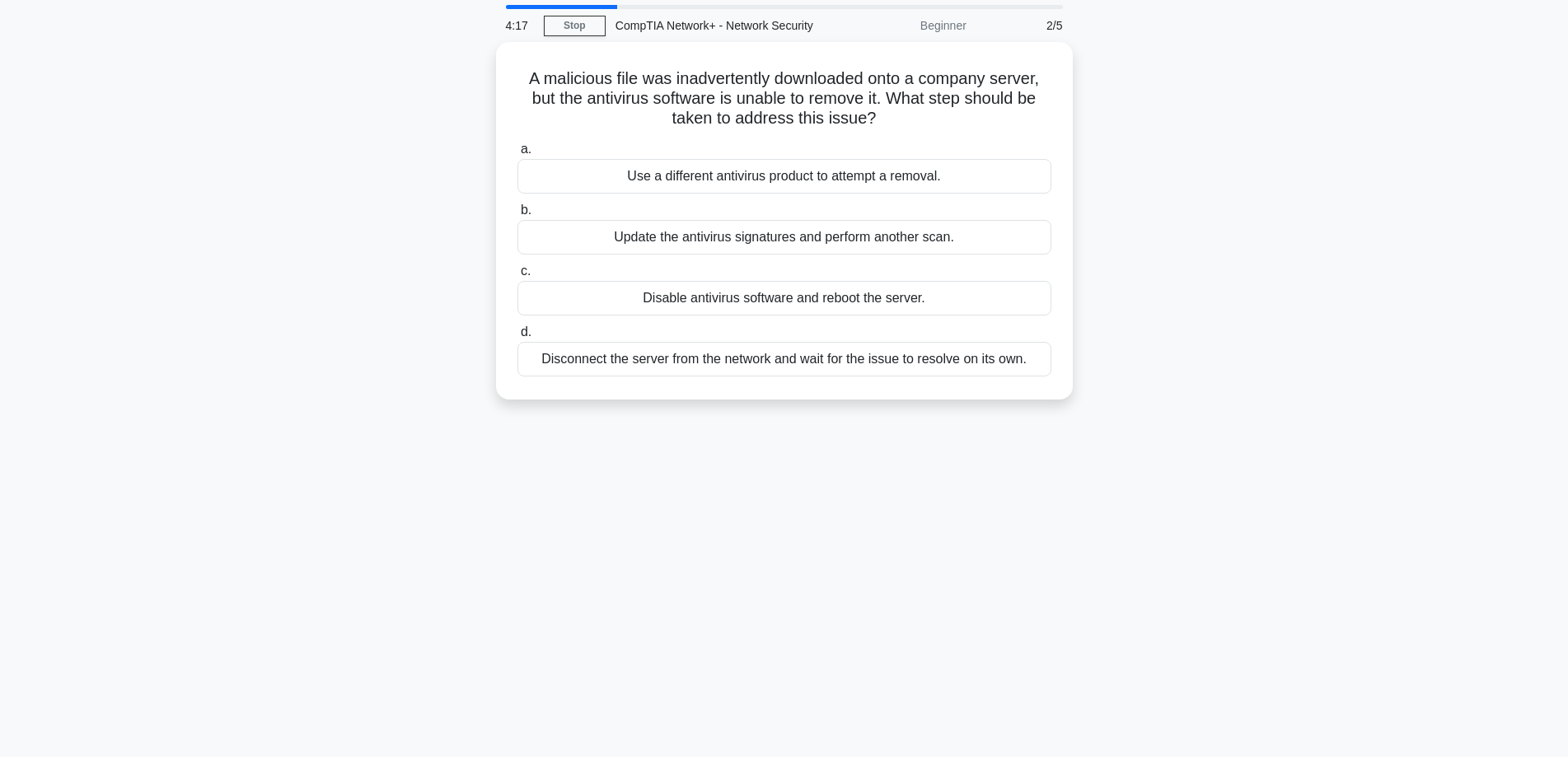
scroll to position [0, 0]
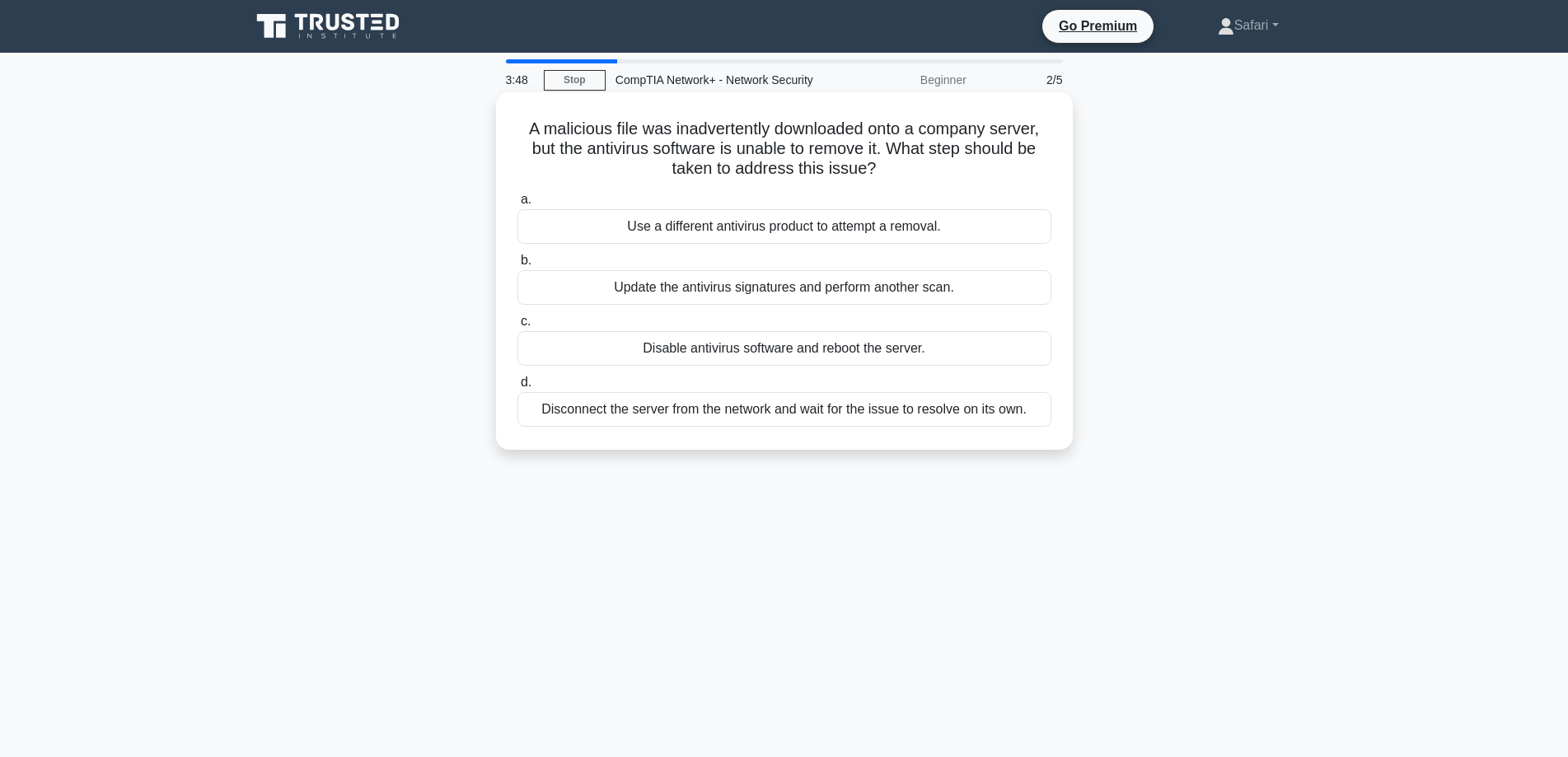
drag, startPoint x: 517, startPoint y: 128, endPoint x: 1032, endPoint y: 416, distance: 590.1
click at [1032, 416] on div "A malicious file was inadvertently downloaded onto a company server, but the an…" at bounding box center [784, 271] width 564 height 344
copy div "A malicious file was inadvertently downloaded onto a company server, but the an…"
click at [902, 190] on label "a. Use a different antivirus product to attempt a removal." at bounding box center [784, 216] width 534 height 55
click at [517, 195] on input "a. Use a different antivirus product to attempt a removal." at bounding box center [517, 200] width 0 height 10
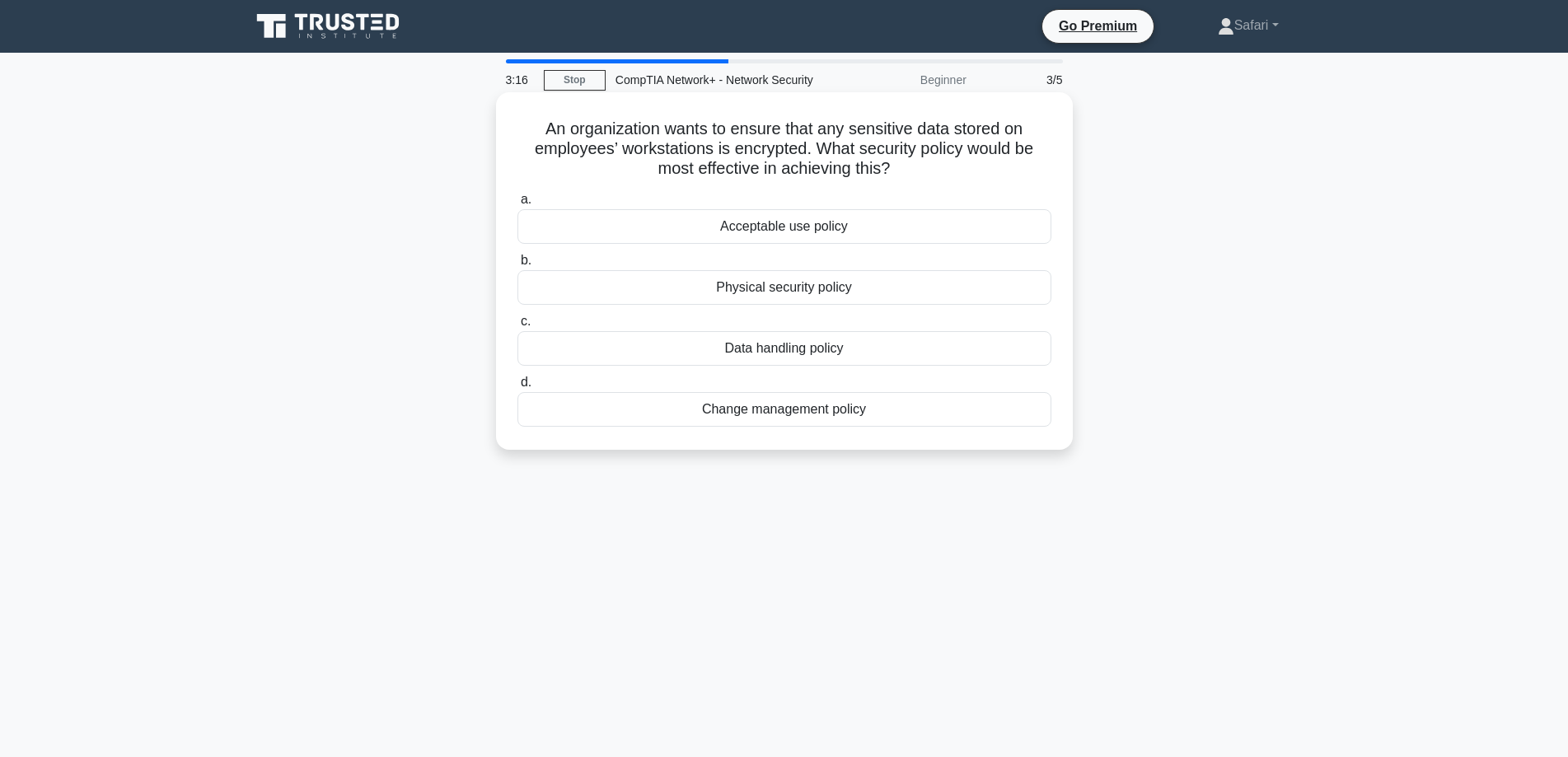
click at [800, 402] on div "Change management policy" at bounding box center [784, 409] width 534 height 35
click at [517, 388] on input "d. Change management policy" at bounding box center [517, 382] width 0 height 10
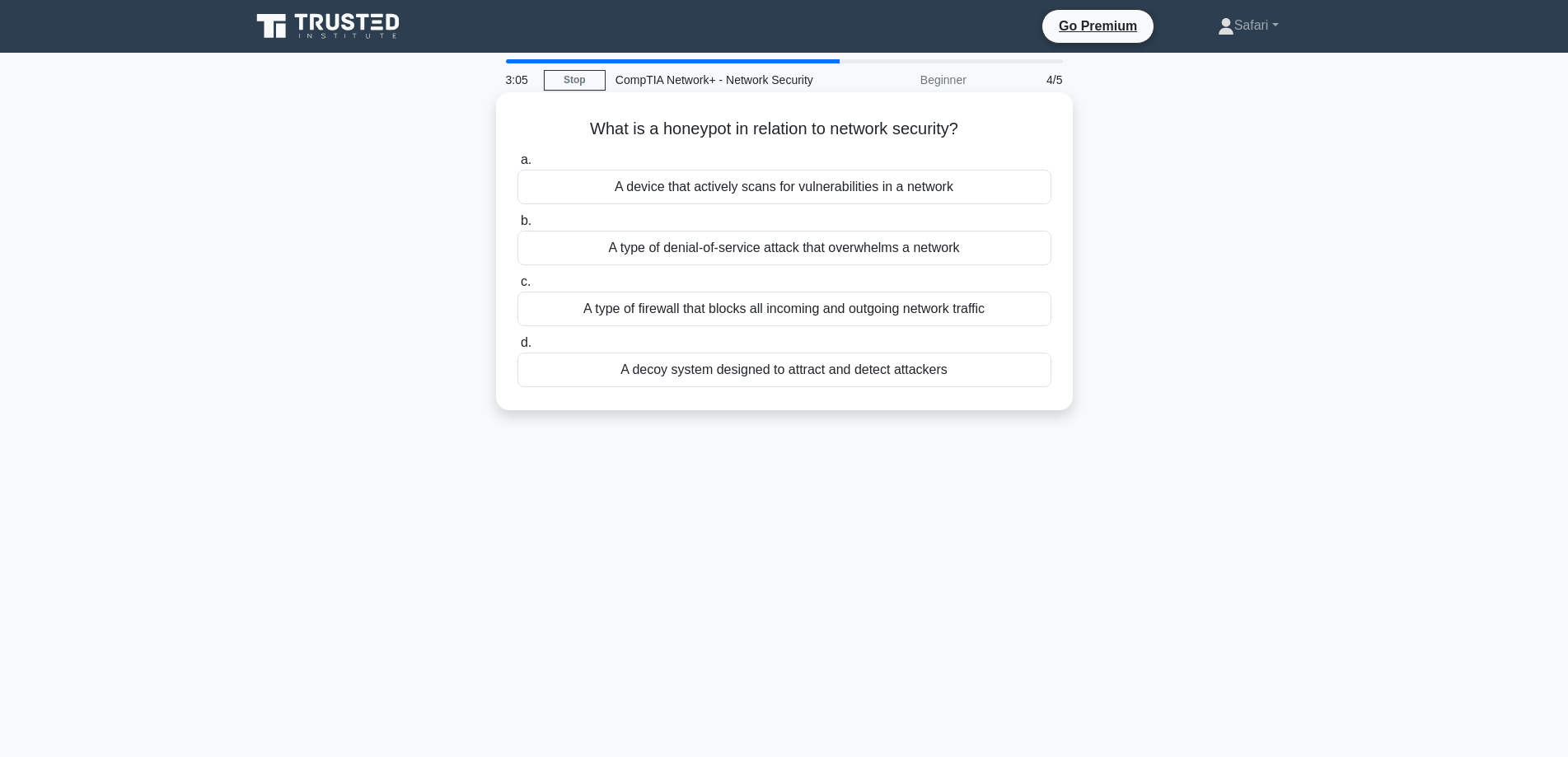
drag, startPoint x: 586, startPoint y: 131, endPoint x: 948, endPoint y: 371, distance: 434.3
click at [948, 371] on div "What is a honeypot in relation to network security? .spinner_0XTQ{transform-ori…" at bounding box center [784, 251] width 564 height 304
copy div "What is a honeypot in relation to network security? .spinner_0XTQ{transform-ori…"
click at [1251, 226] on div "What is a honeypot in relation to network security? .spinner_0XTQ{transform-ori…" at bounding box center [784, 265] width 1087 height 337
click at [900, 248] on div "A type of denial-of-service attack that overwhelms a network" at bounding box center [784, 248] width 534 height 35
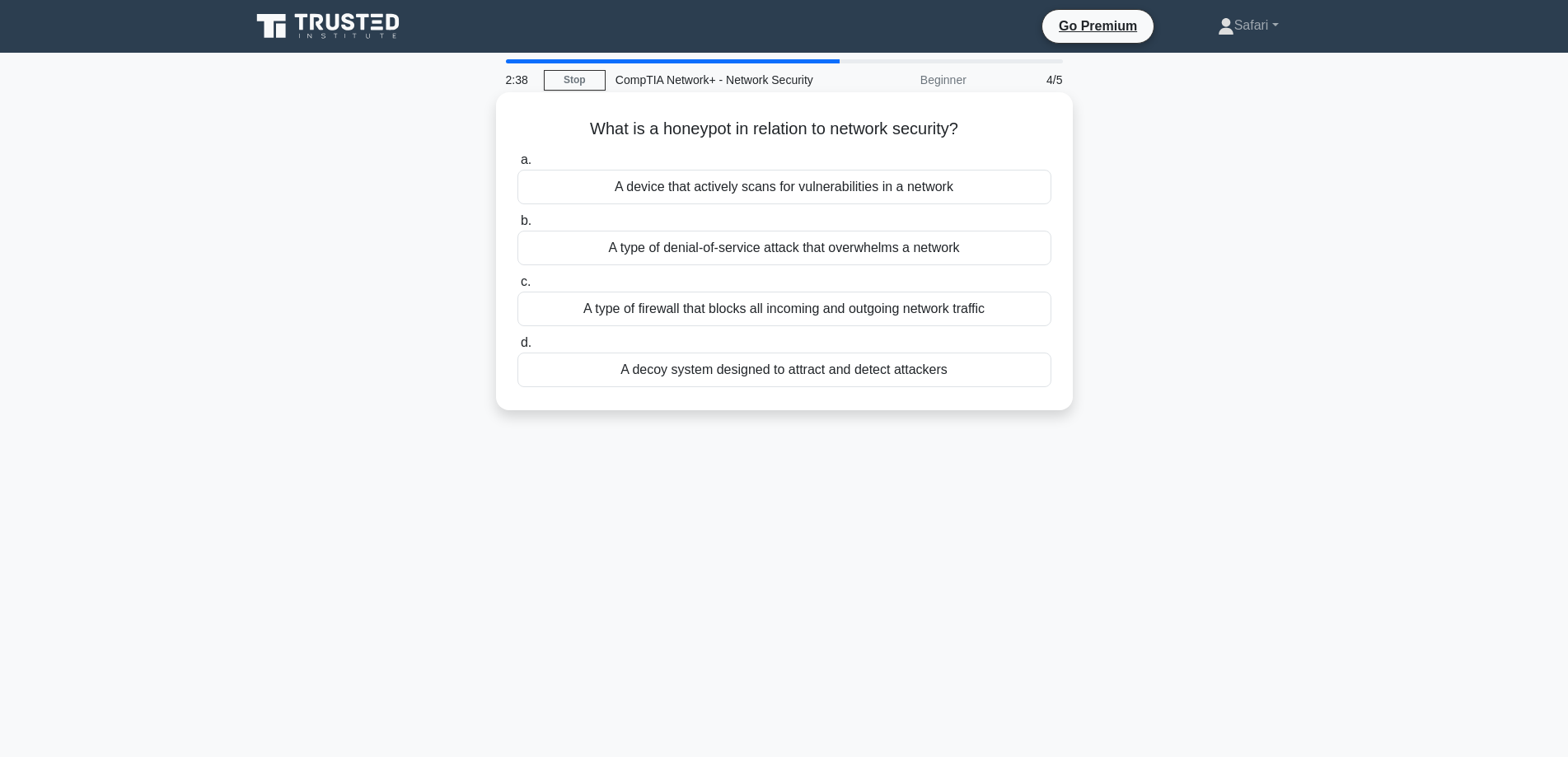
click at [517, 226] on input "b. A type of denial-of-service attack that overwhelms a network" at bounding box center [517, 221] width 0 height 10
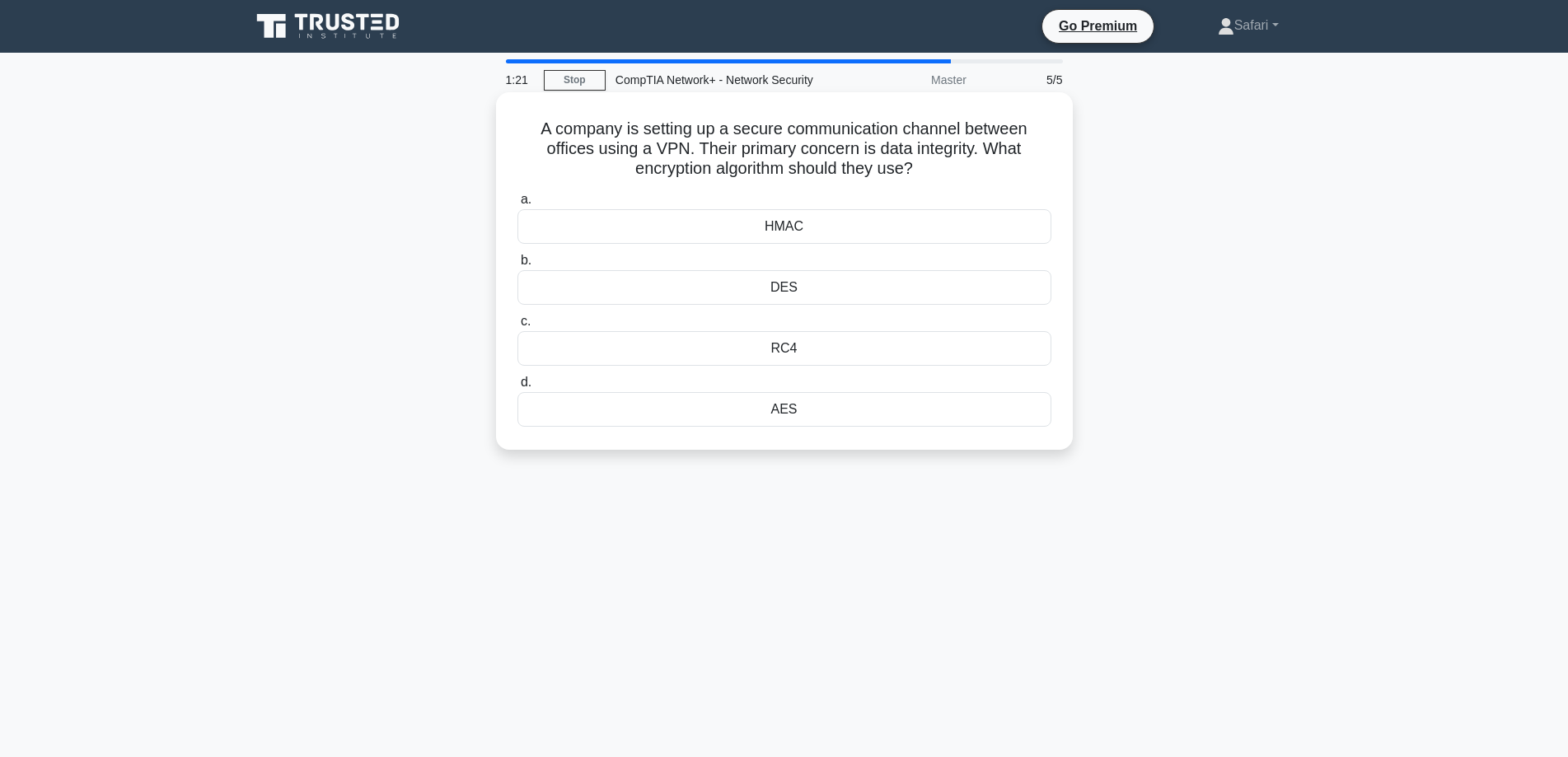
drag, startPoint x: 536, startPoint y: 124, endPoint x: 826, endPoint y: 414, distance: 410.1
click at [826, 414] on div "A company is setting up a secure communication channel between offices using a …" at bounding box center [784, 271] width 564 height 344
copy div "A company is setting up a secure communication channel between offices using a …"
click at [841, 226] on div "HMAC" at bounding box center [784, 227] width 534 height 35
click at [517, 205] on input "a. HMAC" at bounding box center [517, 200] width 0 height 10
